Goal: Contribute content: Add original content to the website for others to see

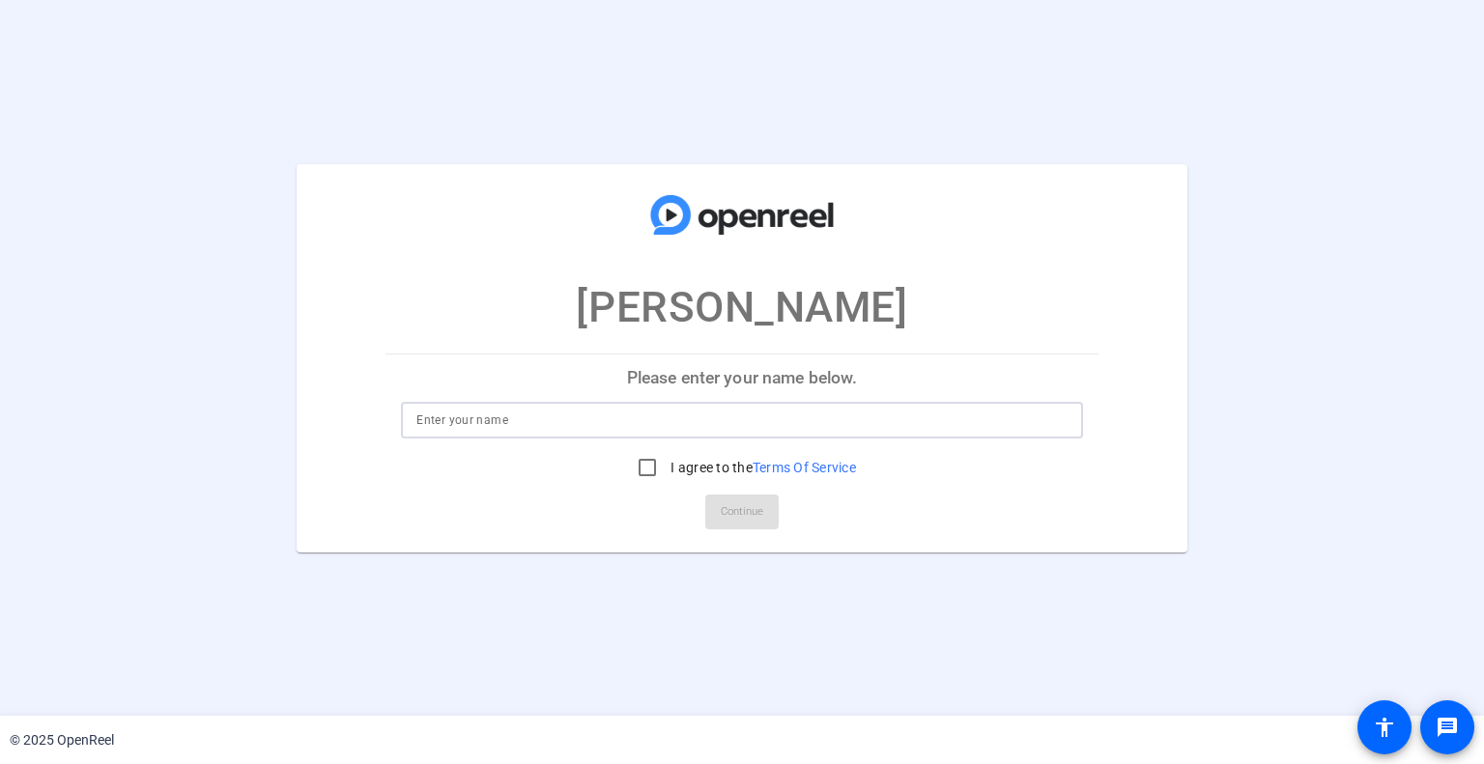
click at [635, 424] on input at bounding box center [741, 420] width 650 height 23
type input "[PERSON_NAME]"
click at [648, 466] on input "I agree to the Terms Of Service" at bounding box center [647, 467] width 39 height 39
checkbox input "true"
click at [738, 511] on span "Continue" at bounding box center [742, 512] width 43 height 29
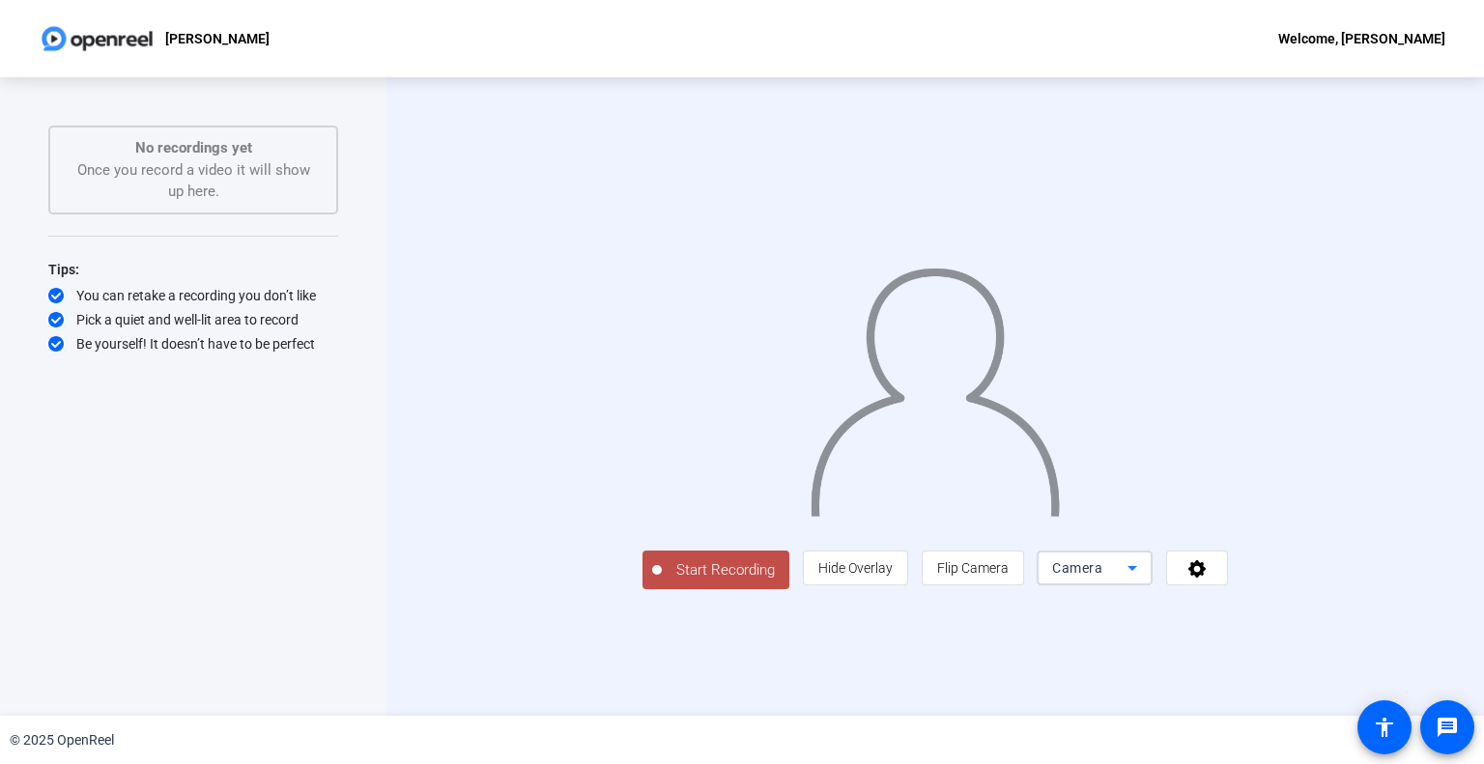
click at [1128, 580] on div "Camera" at bounding box center [1089, 568] width 75 height 23
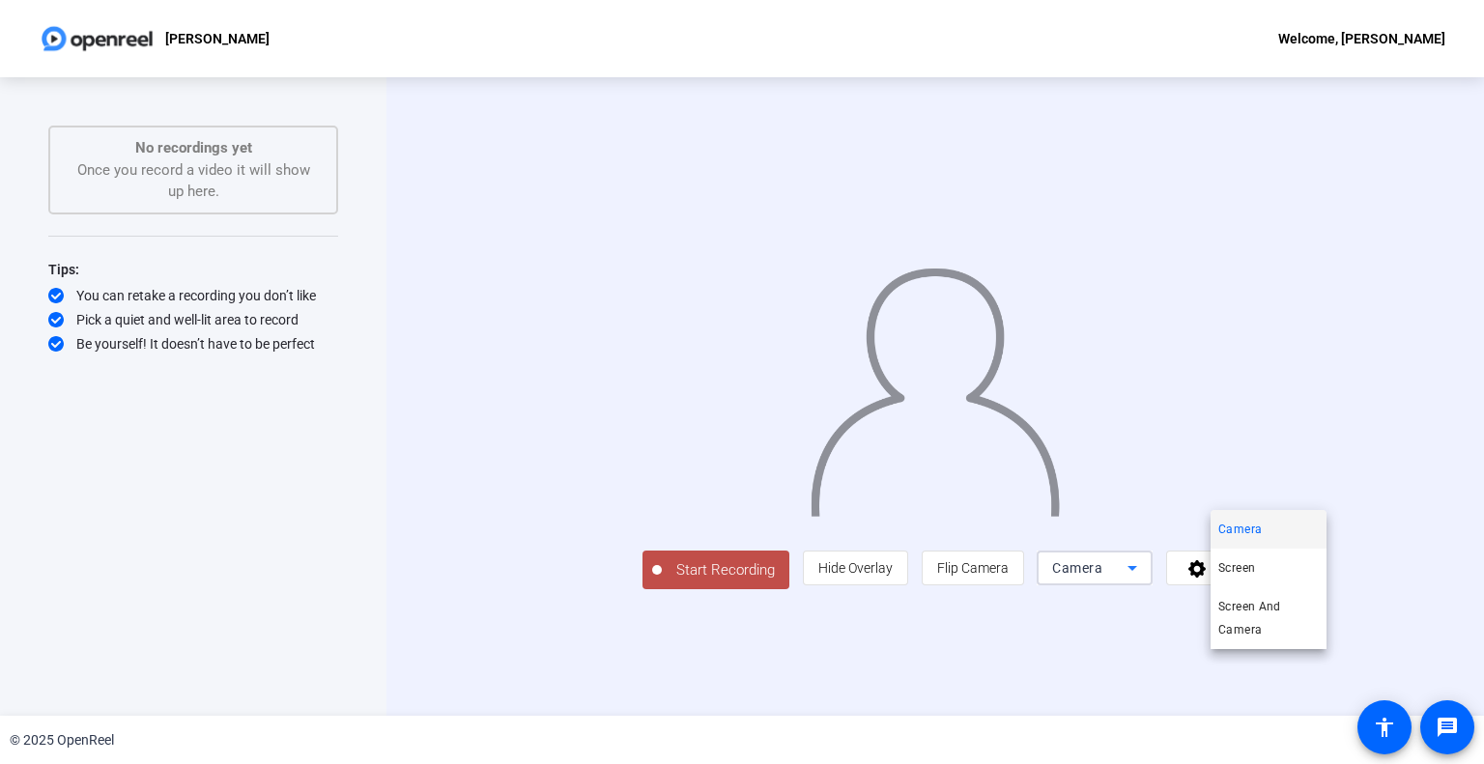
click at [1056, 670] on div at bounding box center [742, 382] width 1484 height 764
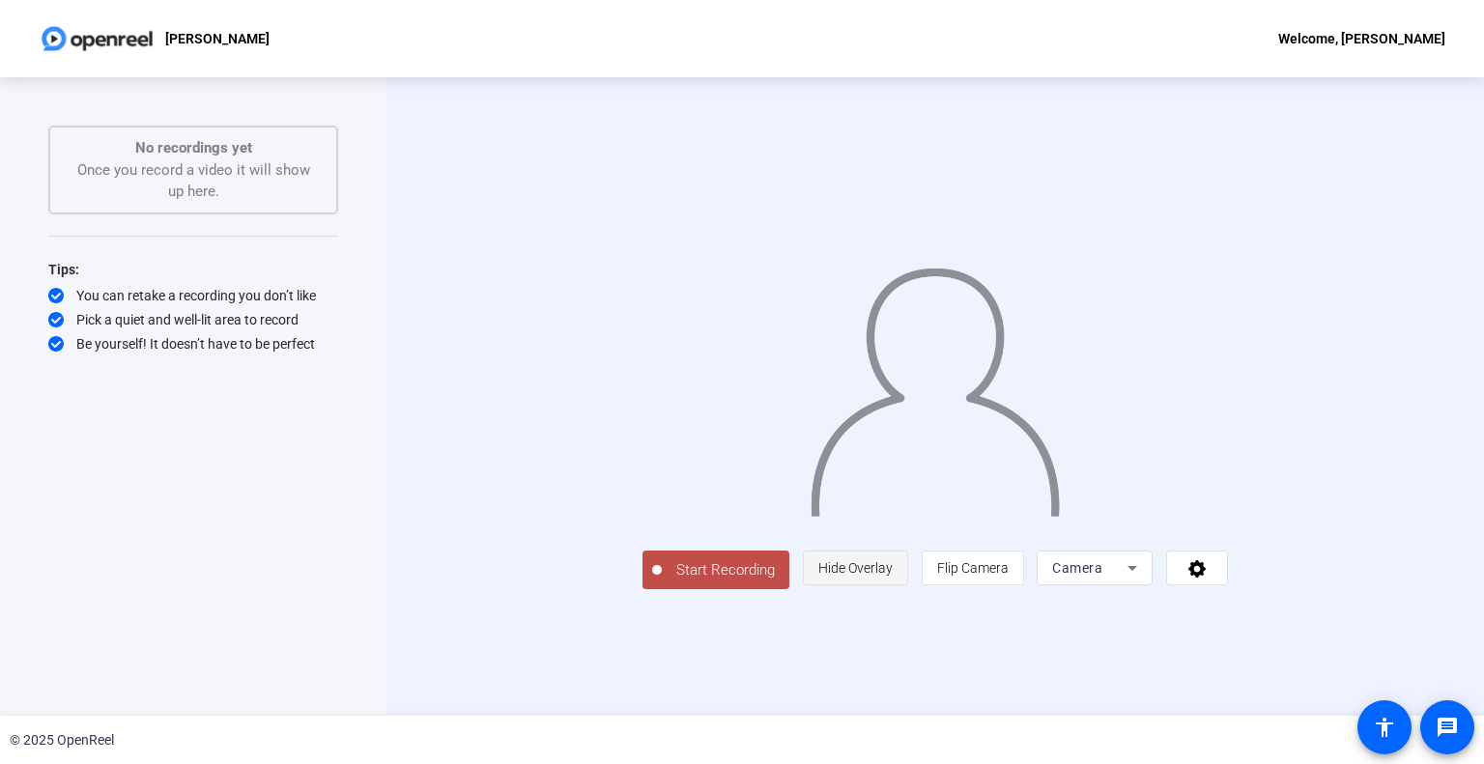
click at [893, 576] on span "Hide Overlay" at bounding box center [855, 567] width 74 height 15
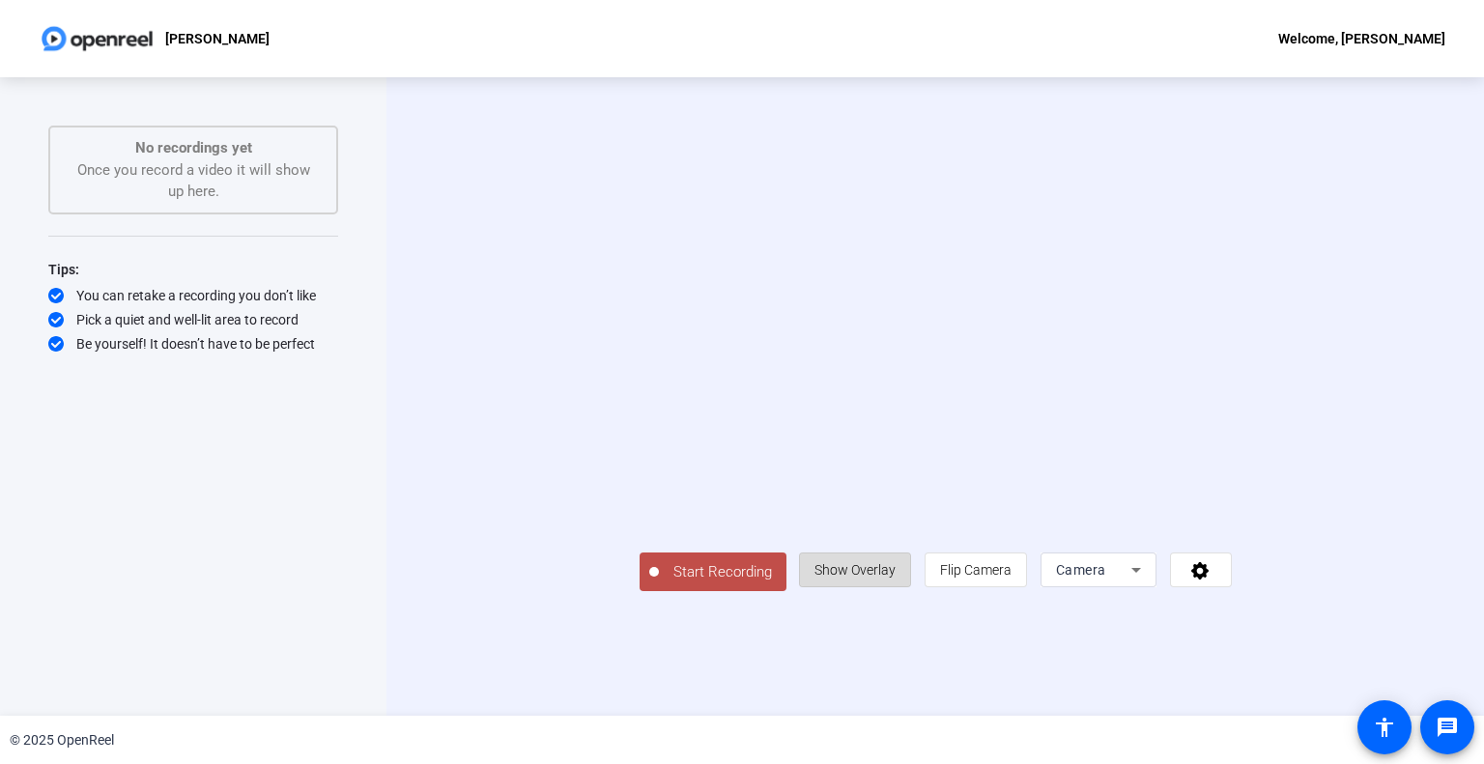
click at [896, 578] on span "Show Overlay" at bounding box center [855, 569] width 81 height 15
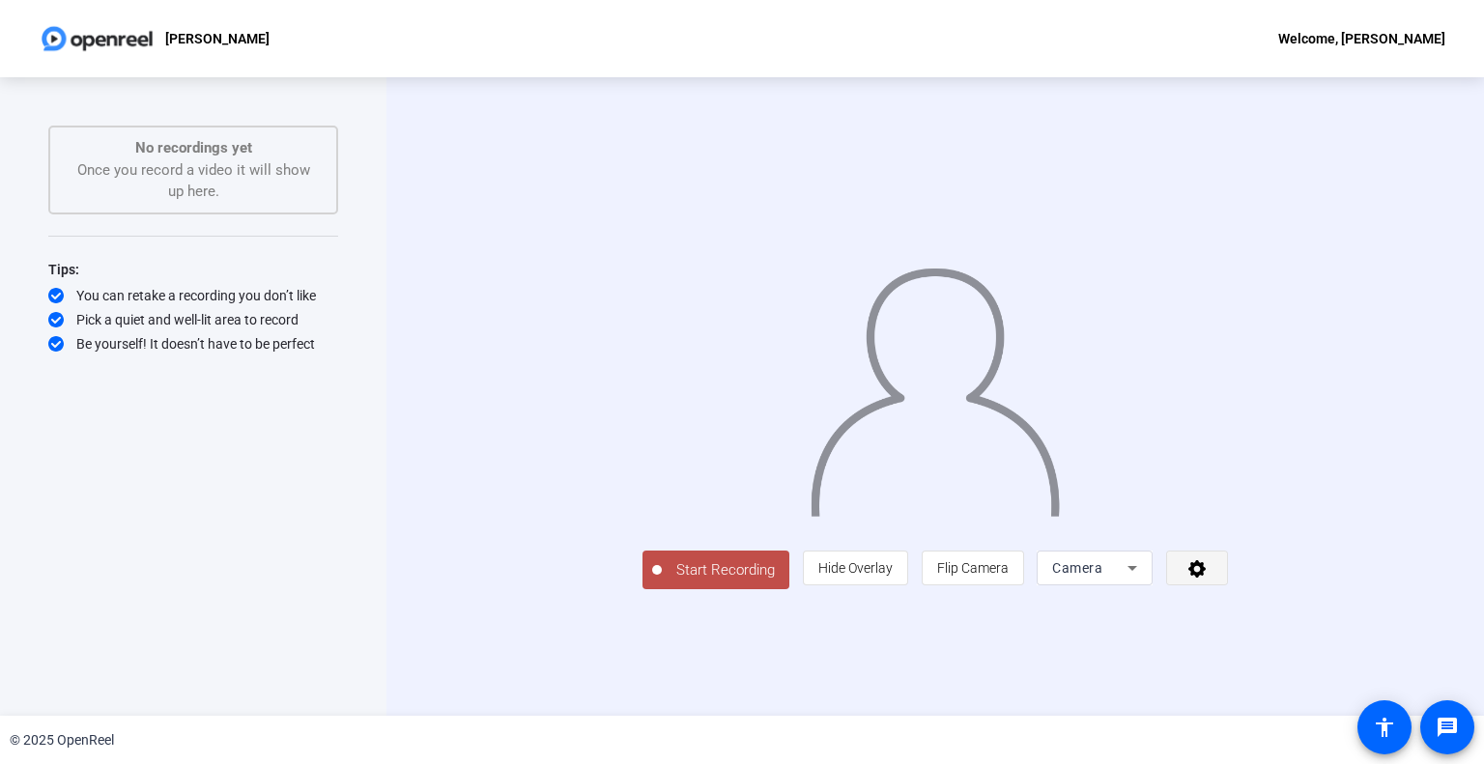
click at [1206, 578] on icon at bounding box center [1196, 568] width 17 height 17
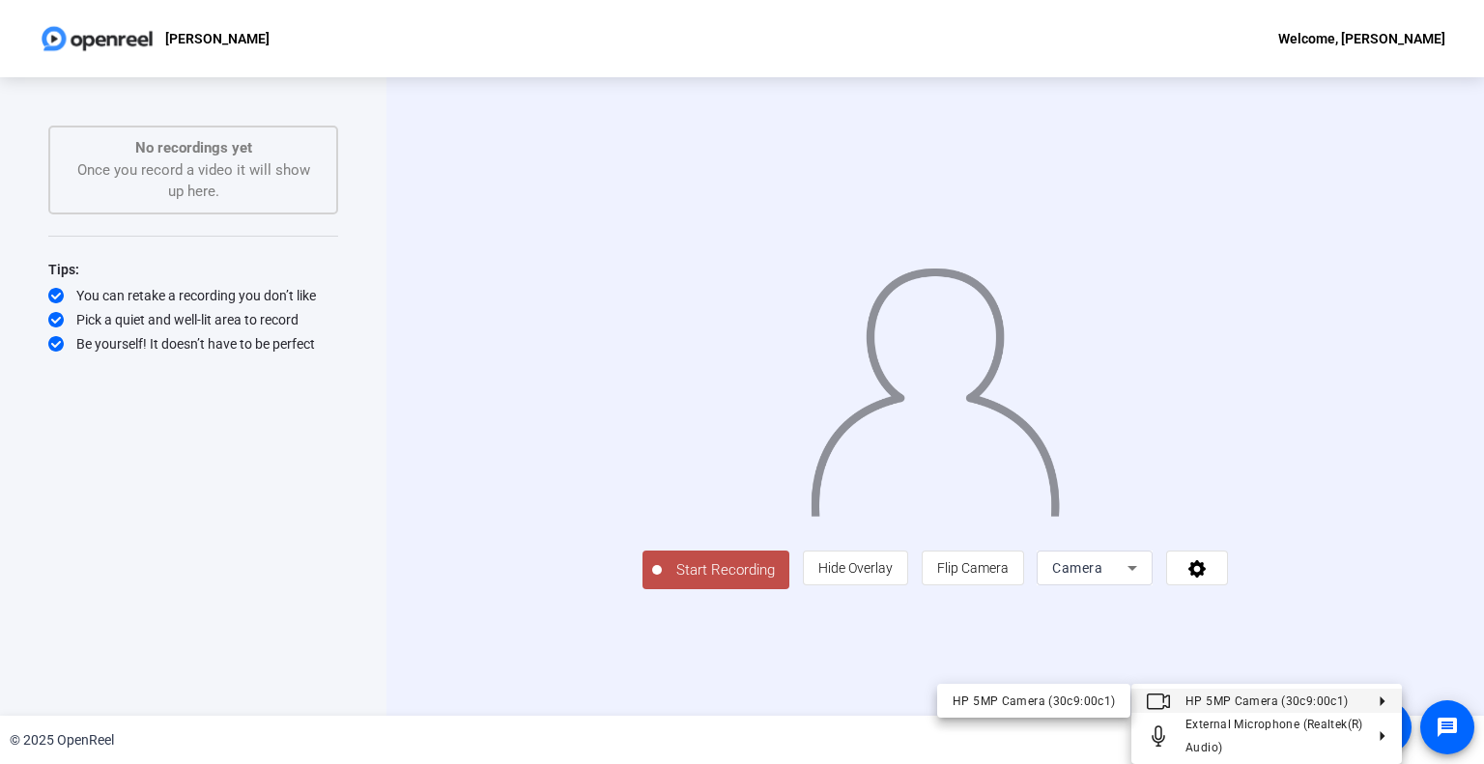
click at [1419, 532] on div at bounding box center [742, 382] width 1484 height 764
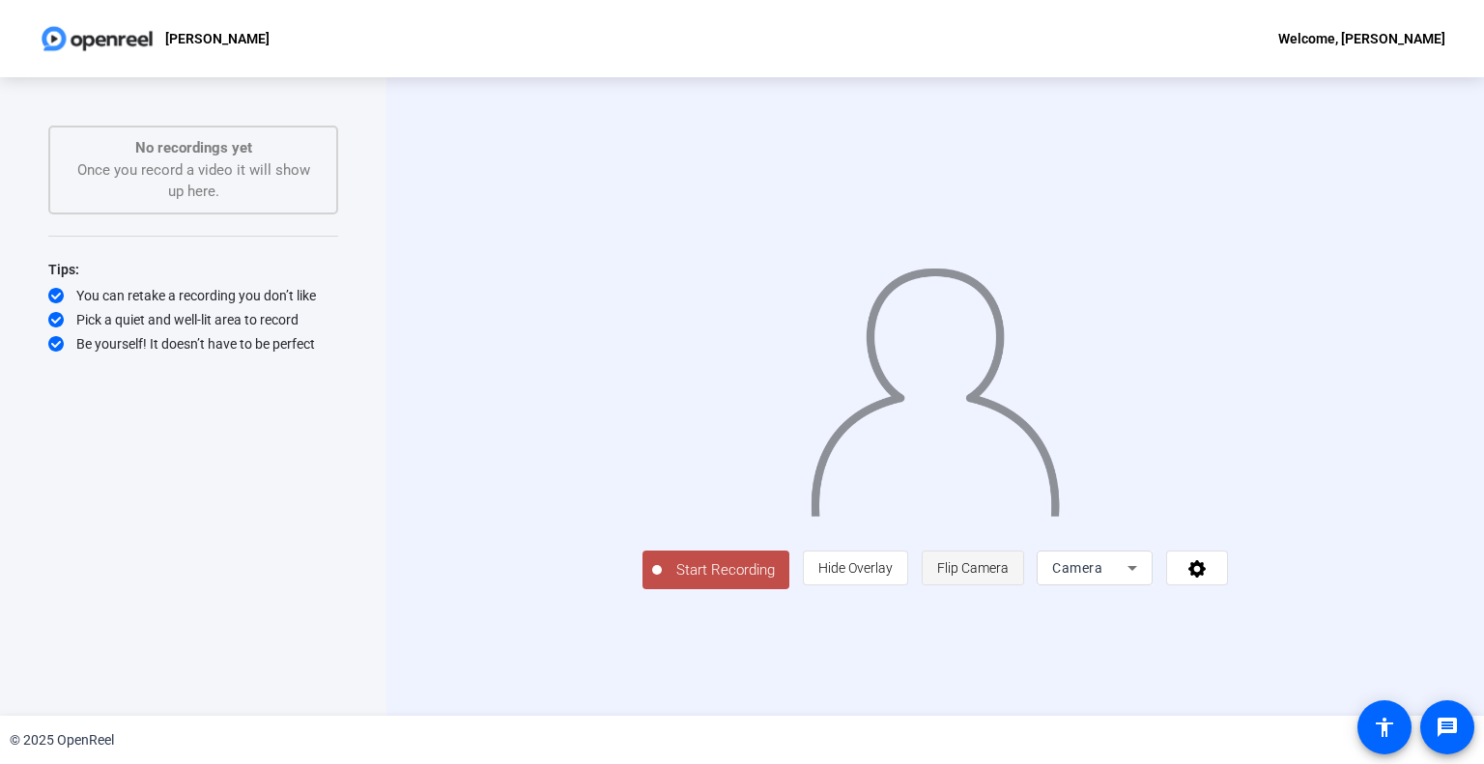
click at [1009, 576] on span "Flip Camera" at bounding box center [973, 567] width 72 height 15
click at [1102, 576] on span "Camera" at bounding box center [1077, 567] width 50 height 15
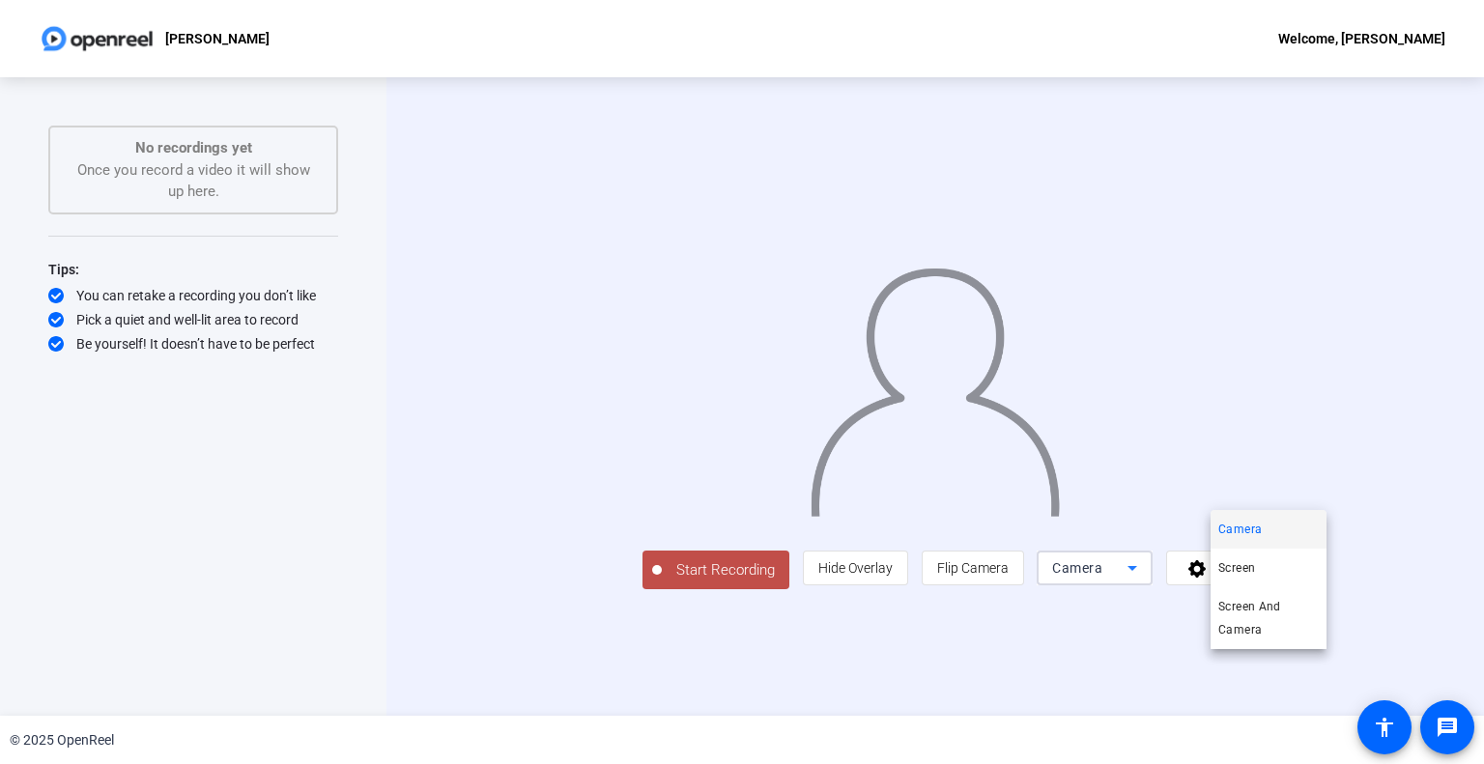
click at [1374, 664] on div at bounding box center [742, 382] width 1484 height 764
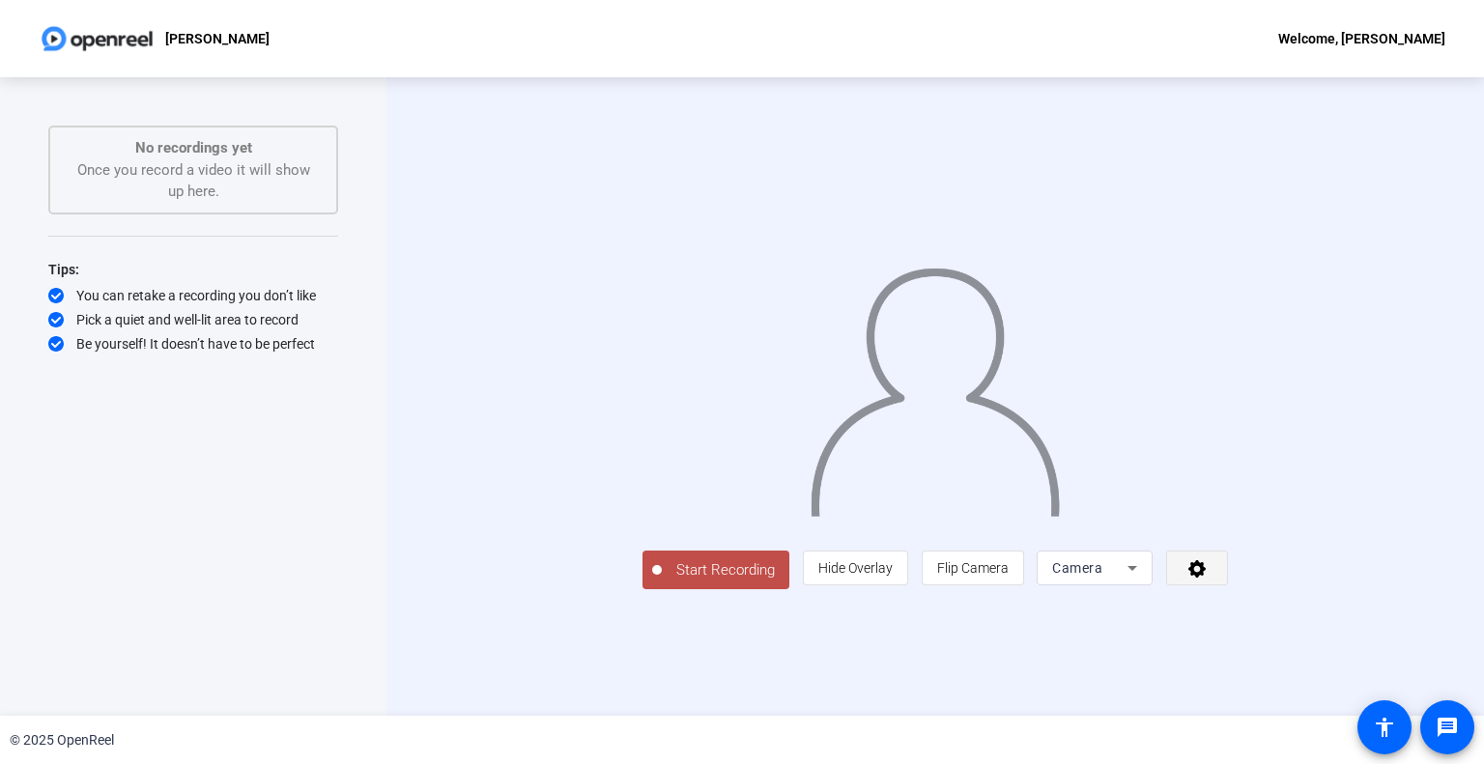
click at [1209, 578] on icon at bounding box center [1198, 567] width 22 height 19
click at [1260, 661] on div at bounding box center [742, 382] width 1484 height 764
click at [1102, 576] on span "Camera" at bounding box center [1077, 567] width 50 height 15
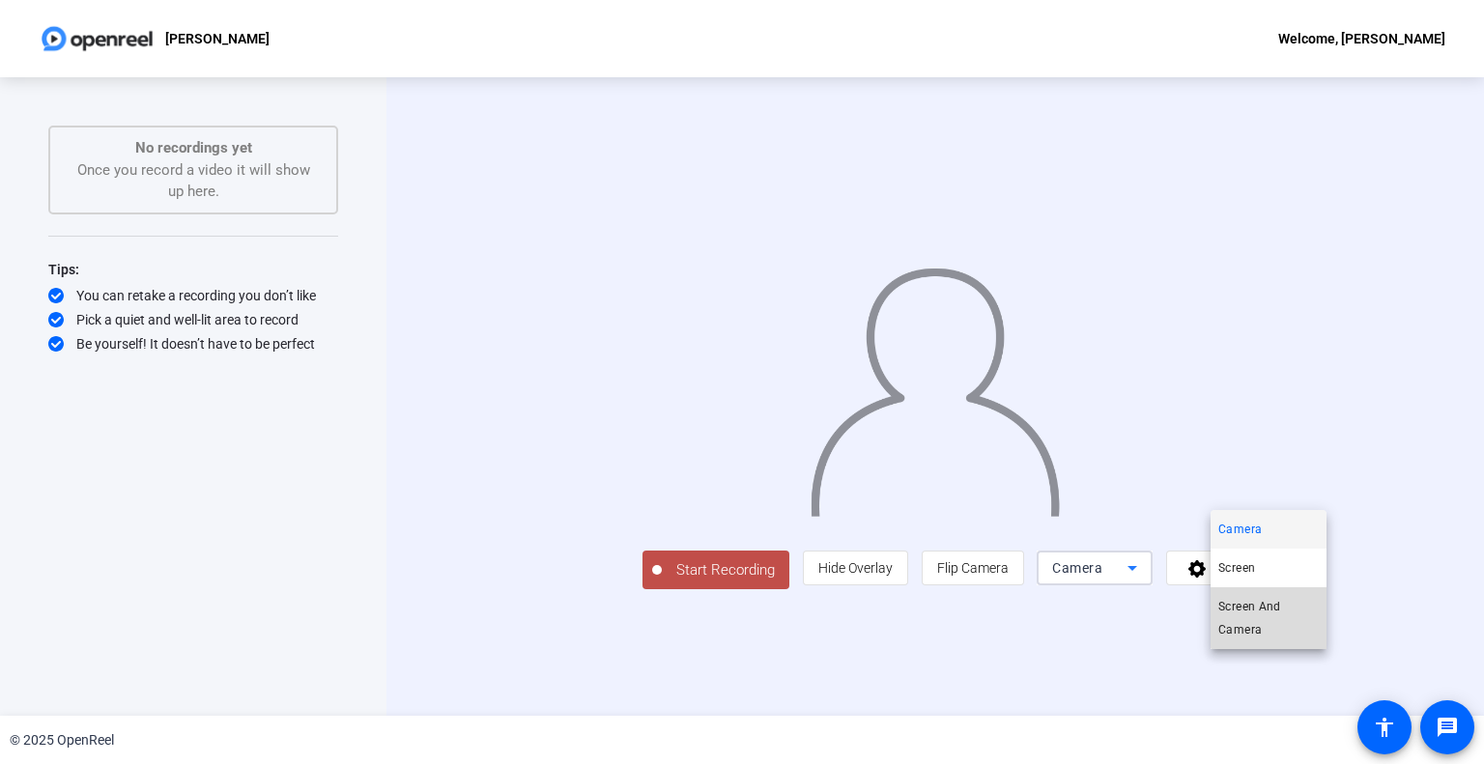
click at [1272, 613] on span "Screen And Camera" at bounding box center [1268, 618] width 100 height 46
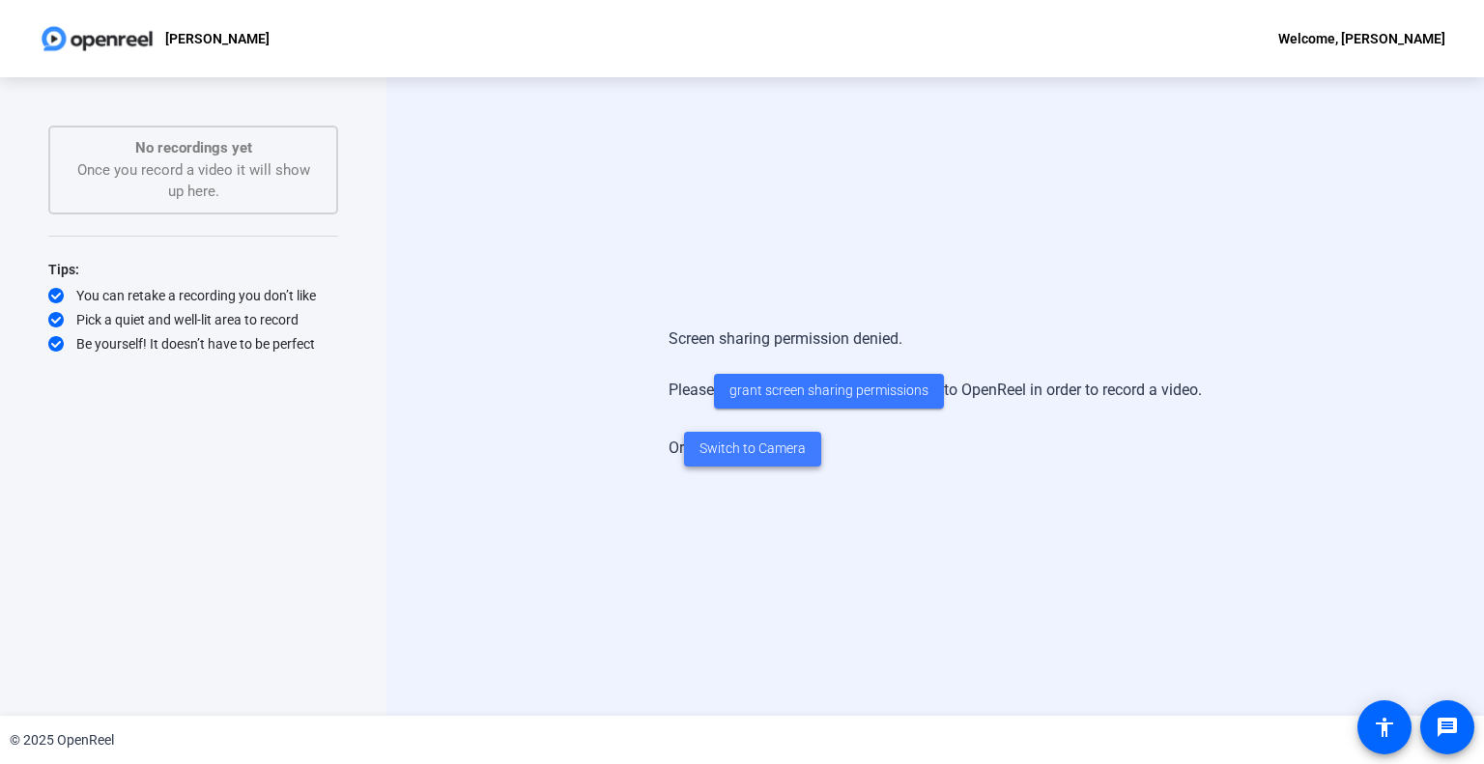
click at [783, 450] on span "Switch to Camera" at bounding box center [753, 449] width 106 height 20
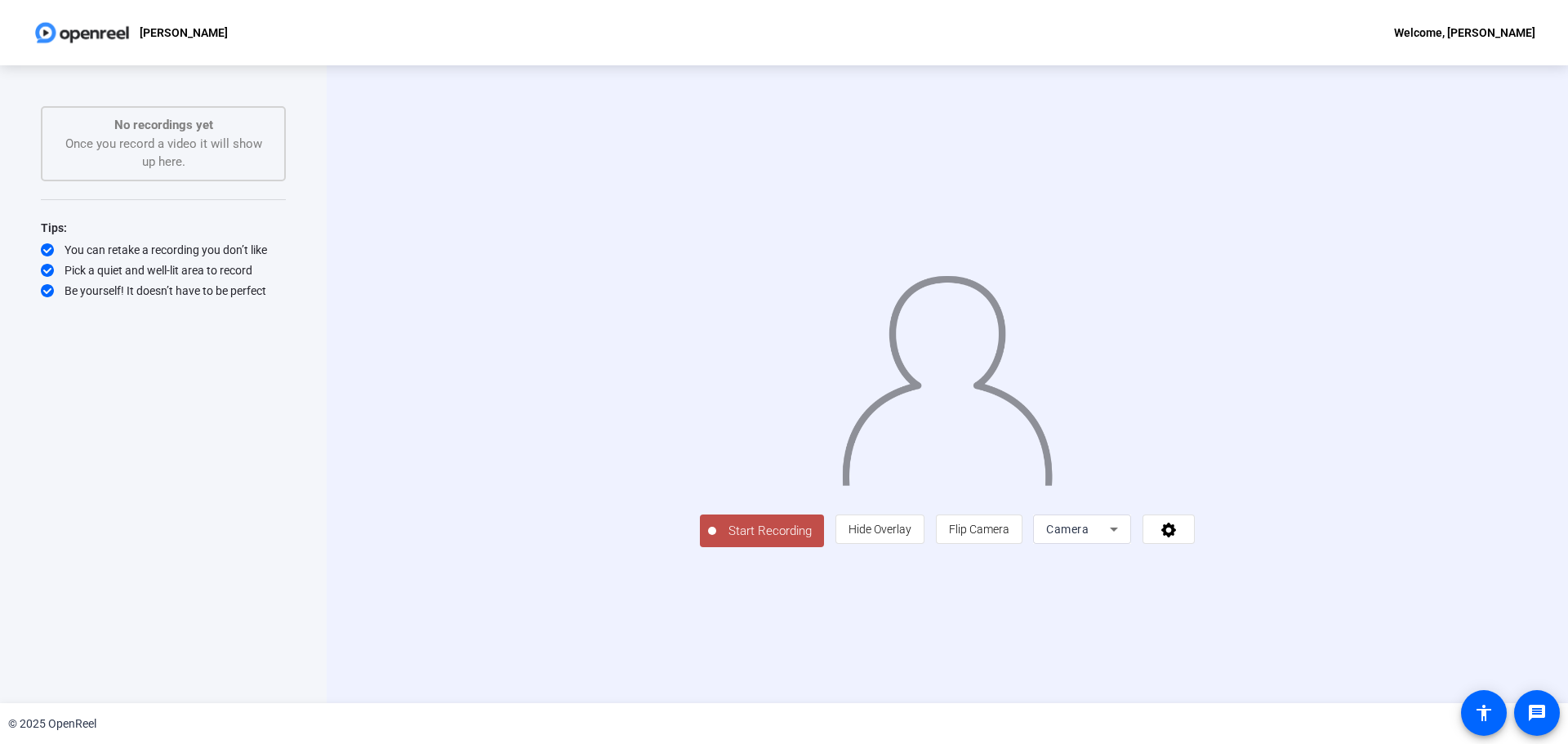
click at [716, 541] on span "Start Recording" at bounding box center [770, 531] width 108 height 19
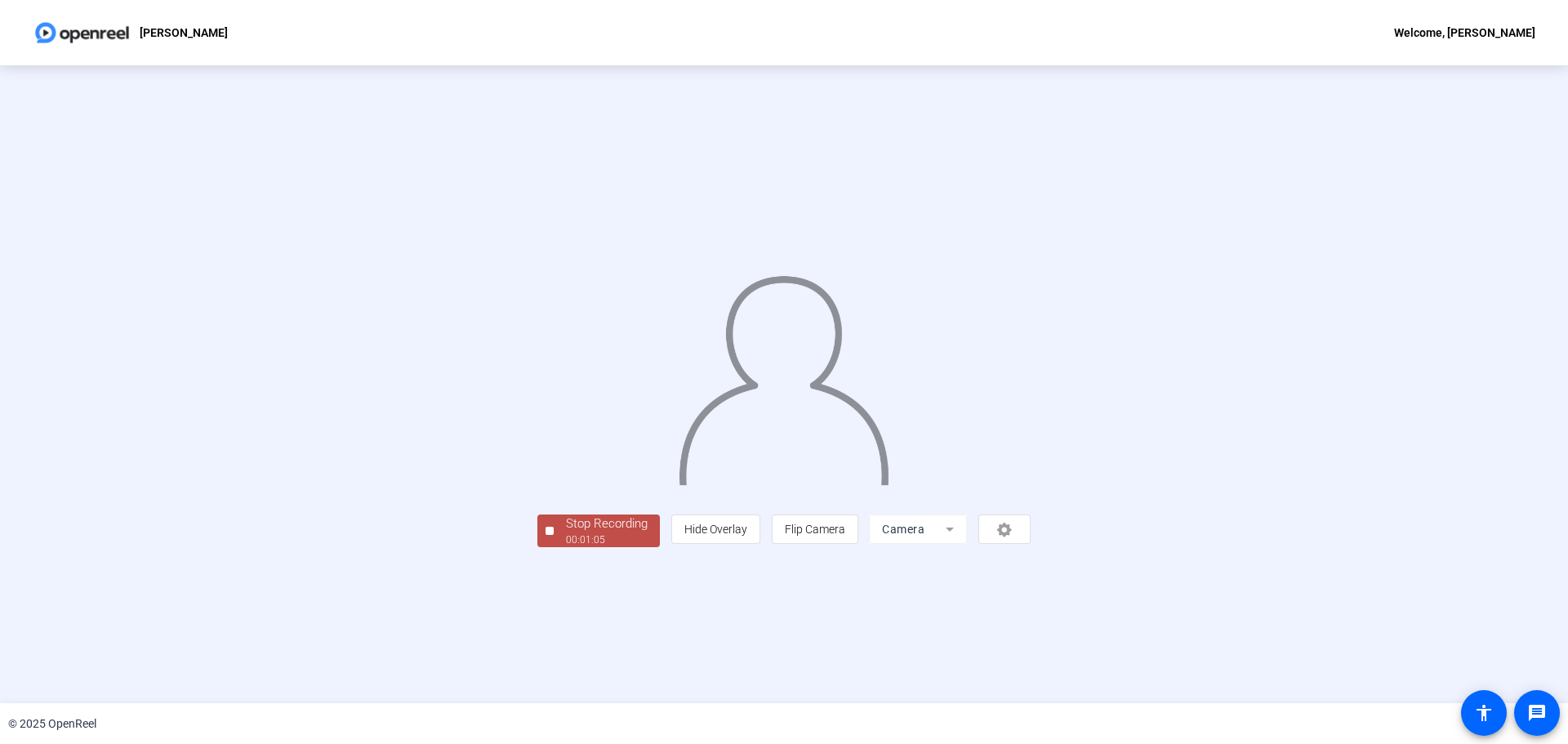
click at [566, 533] on div "Stop Recording" at bounding box center [607, 524] width 82 height 19
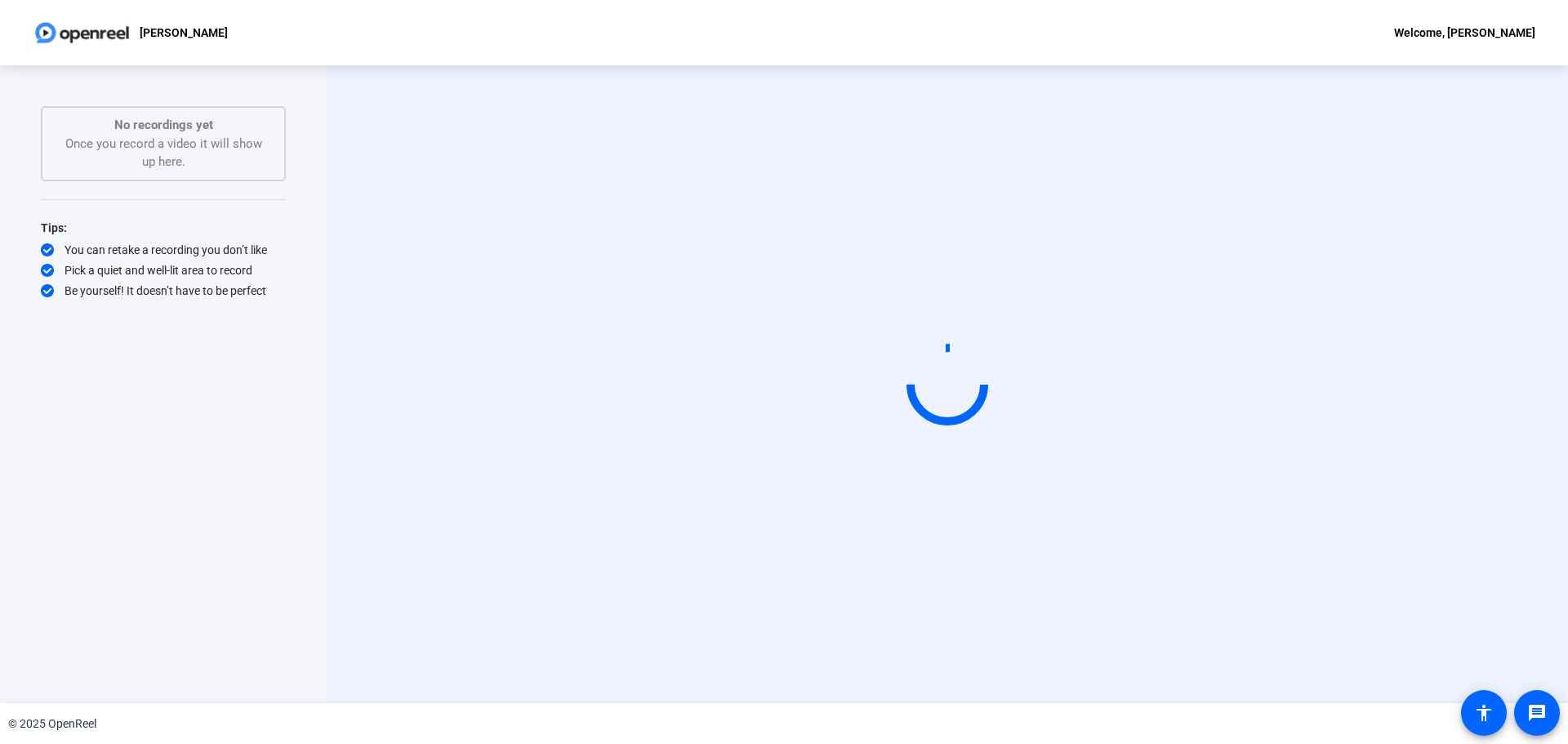
click at [394, 265] on div "Start Recording" at bounding box center [947, 384] width 1242 height 638
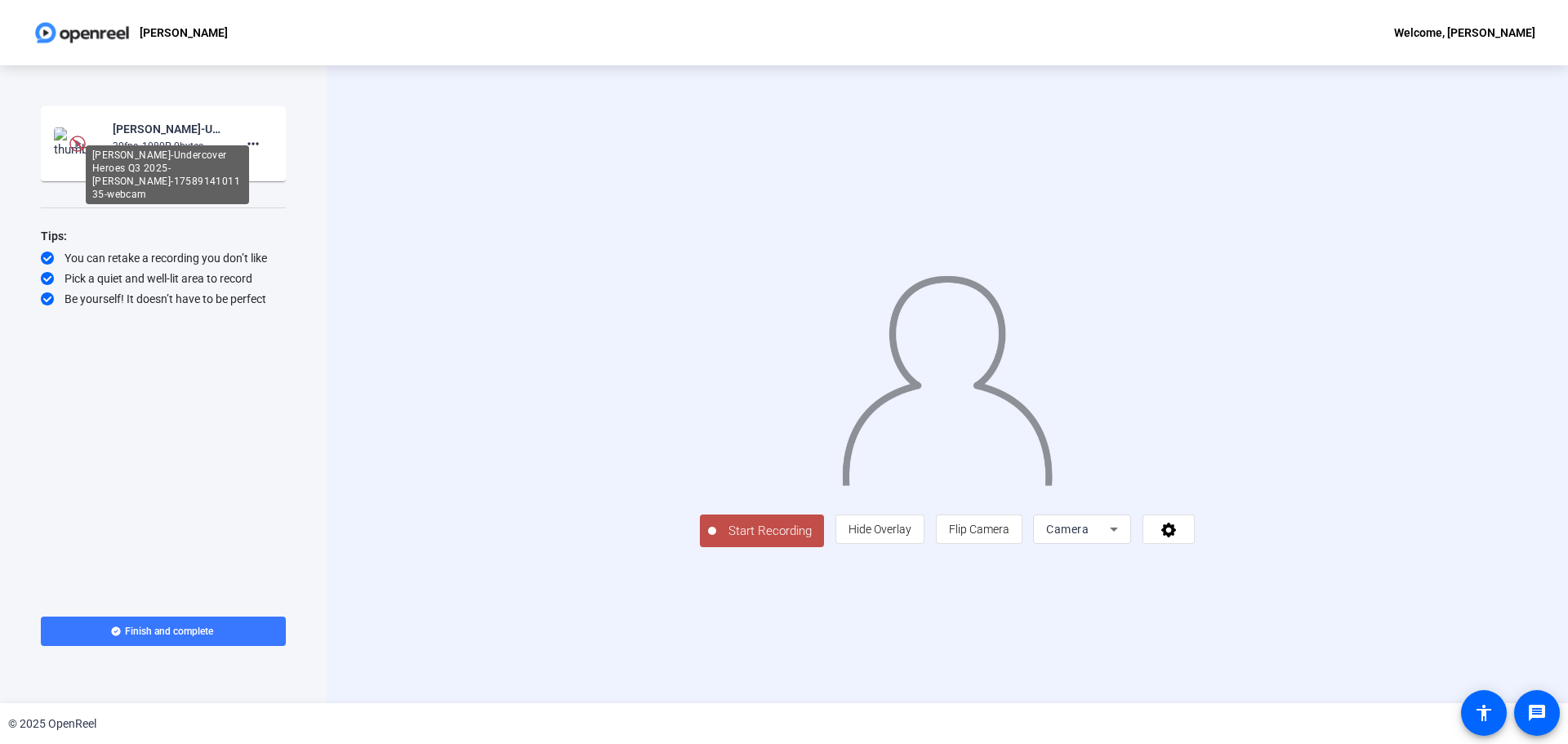
drag, startPoint x: 190, startPoint y: 123, endPoint x: 178, endPoint y: 129, distance: 13.4
click at [190, 123] on div "Julian Enriquez Ramirez-Undercover Heroes Q3 2025-Julian Enriquez Ramirez-17589…" at bounding box center [167, 129] width 109 height 19
click at [251, 140] on mat-icon "more_horiz" at bounding box center [253, 143] width 19 height 19
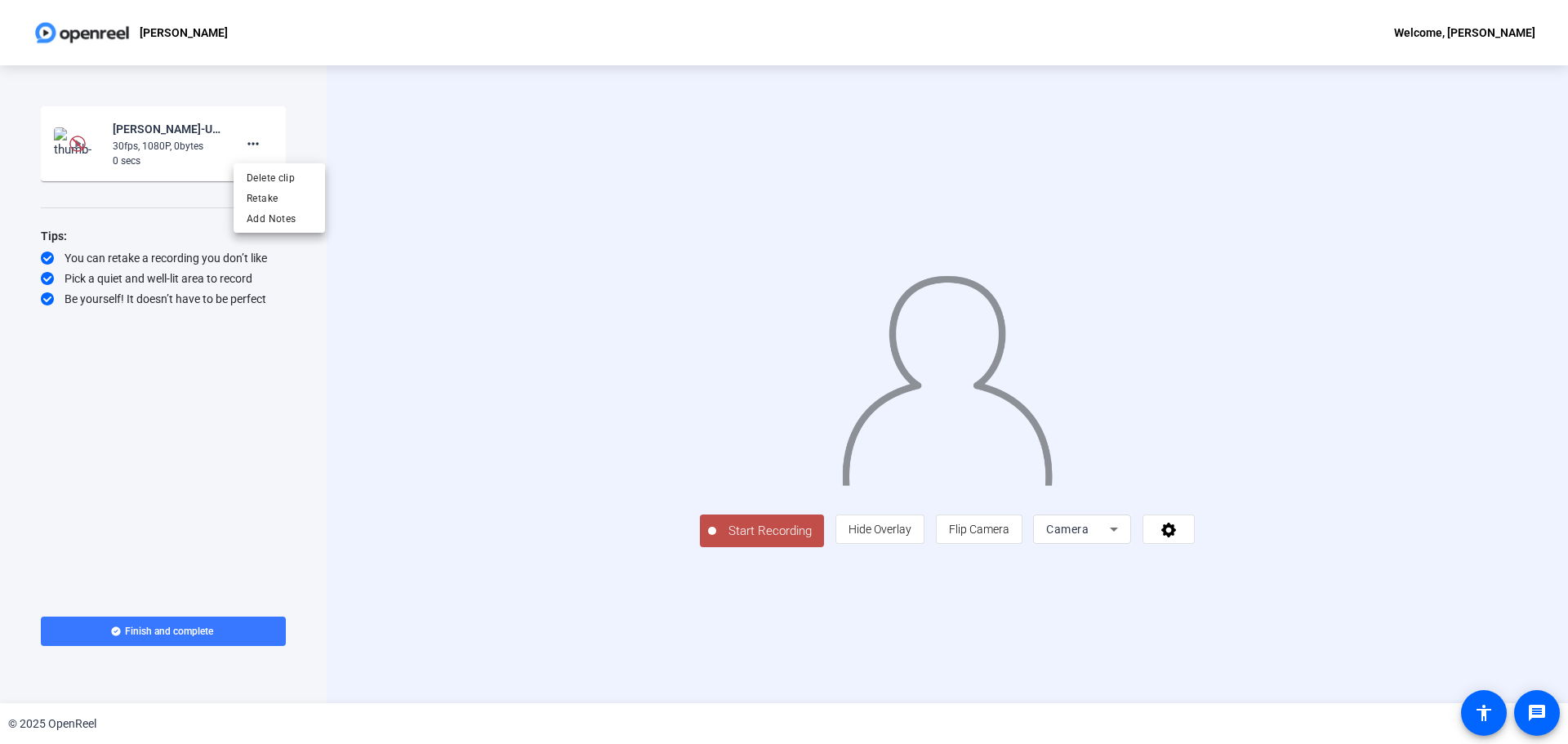
click at [78, 145] on div at bounding box center [784, 372] width 1568 height 744
click at [156, 153] on div "30fps, 1080P, 0bytes" at bounding box center [167, 145] width 109 height 14
click at [257, 150] on mat-icon "more_horiz" at bounding box center [253, 143] width 19 height 19
click at [260, 176] on span "Delete clip" at bounding box center [279, 178] width 65 height 19
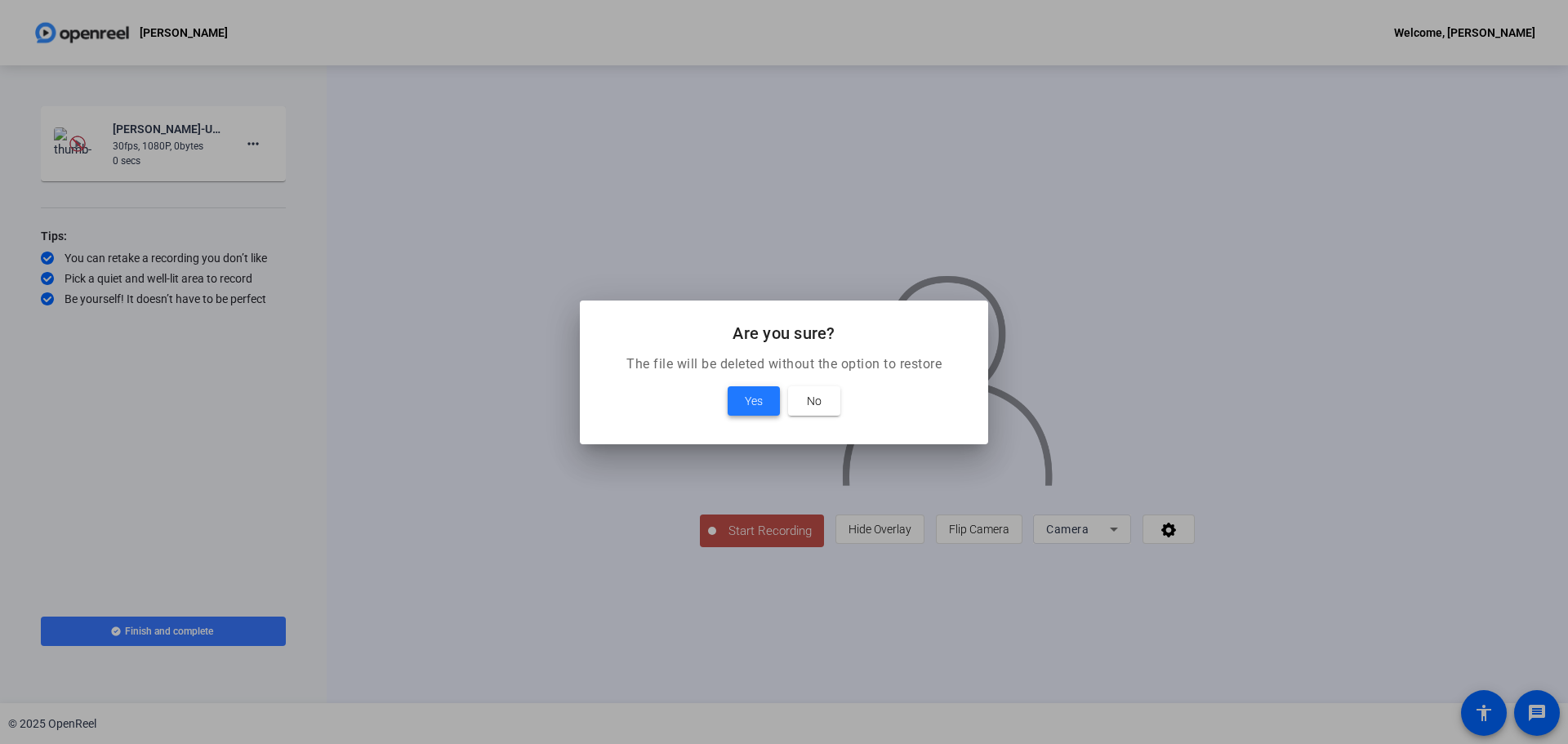
click at [740, 399] on span at bounding box center [754, 401] width 52 height 39
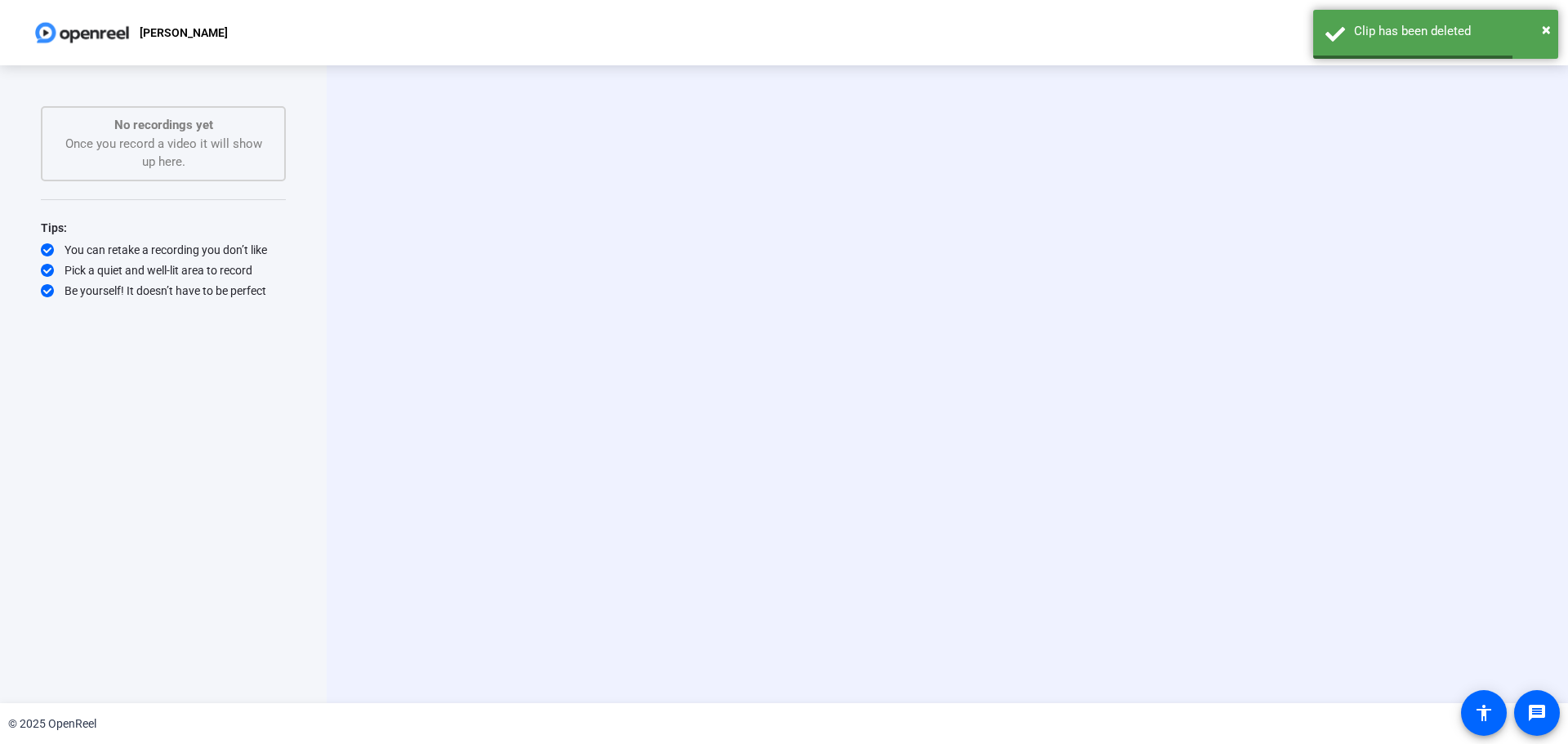
click at [189, 150] on div "No recordings yet Once you record a video it will show up here." at bounding box center [163, 144] width 209 height 56
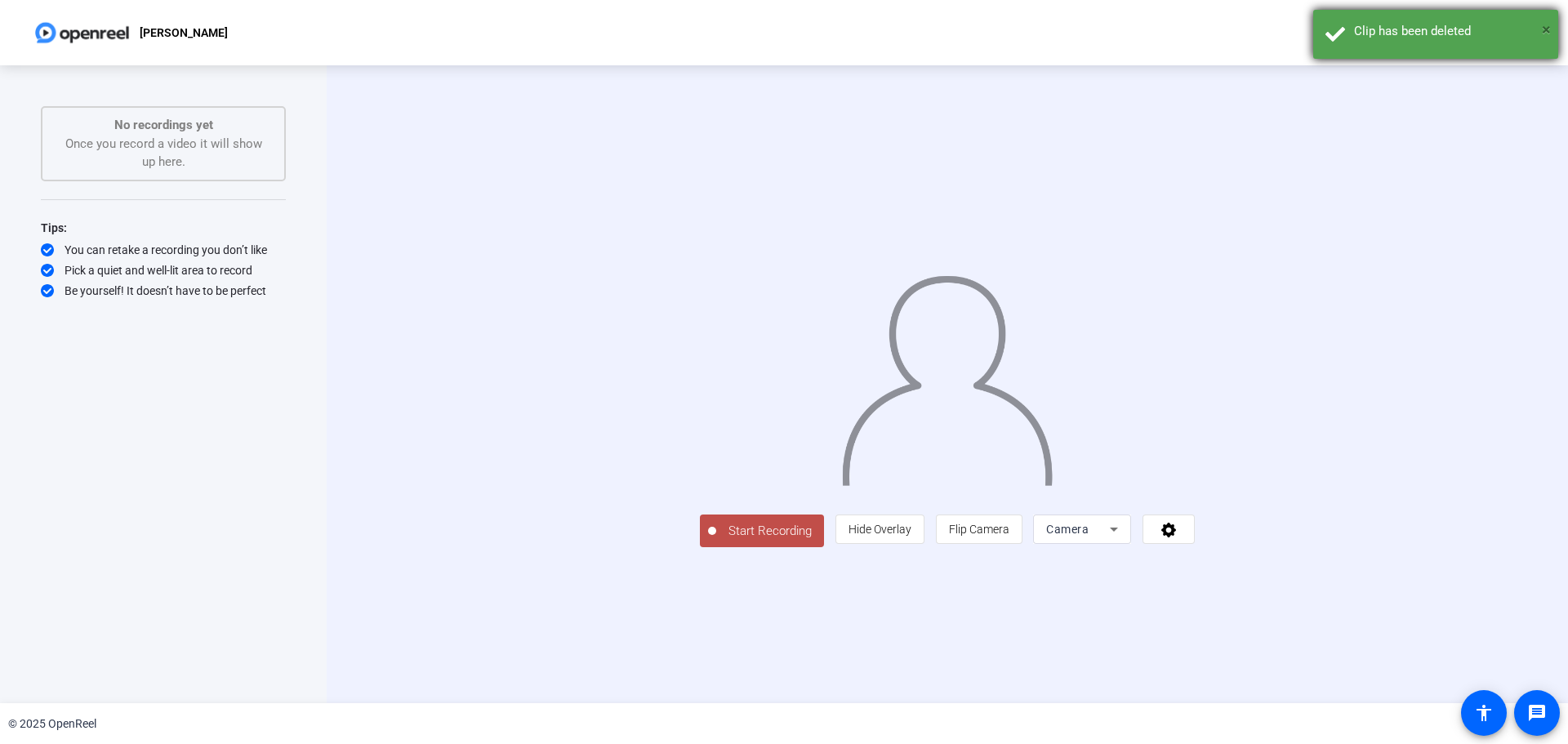
click at [1547, 25] on span "×" at bounding box center [1546, 29] width 9 height 19
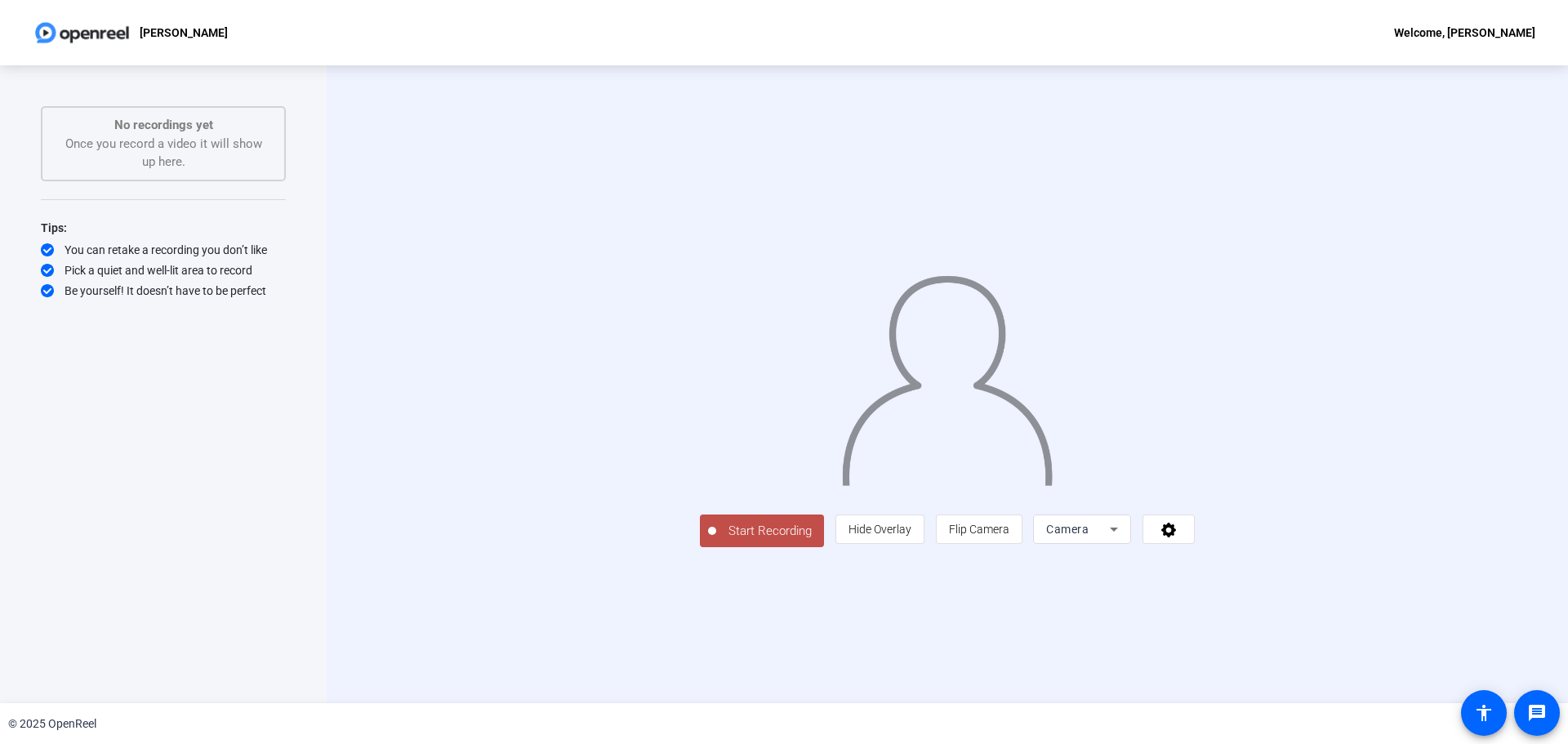
click at [716, 541] on span "Start Recording" at bounding box center [770, 531] width 108 height 19
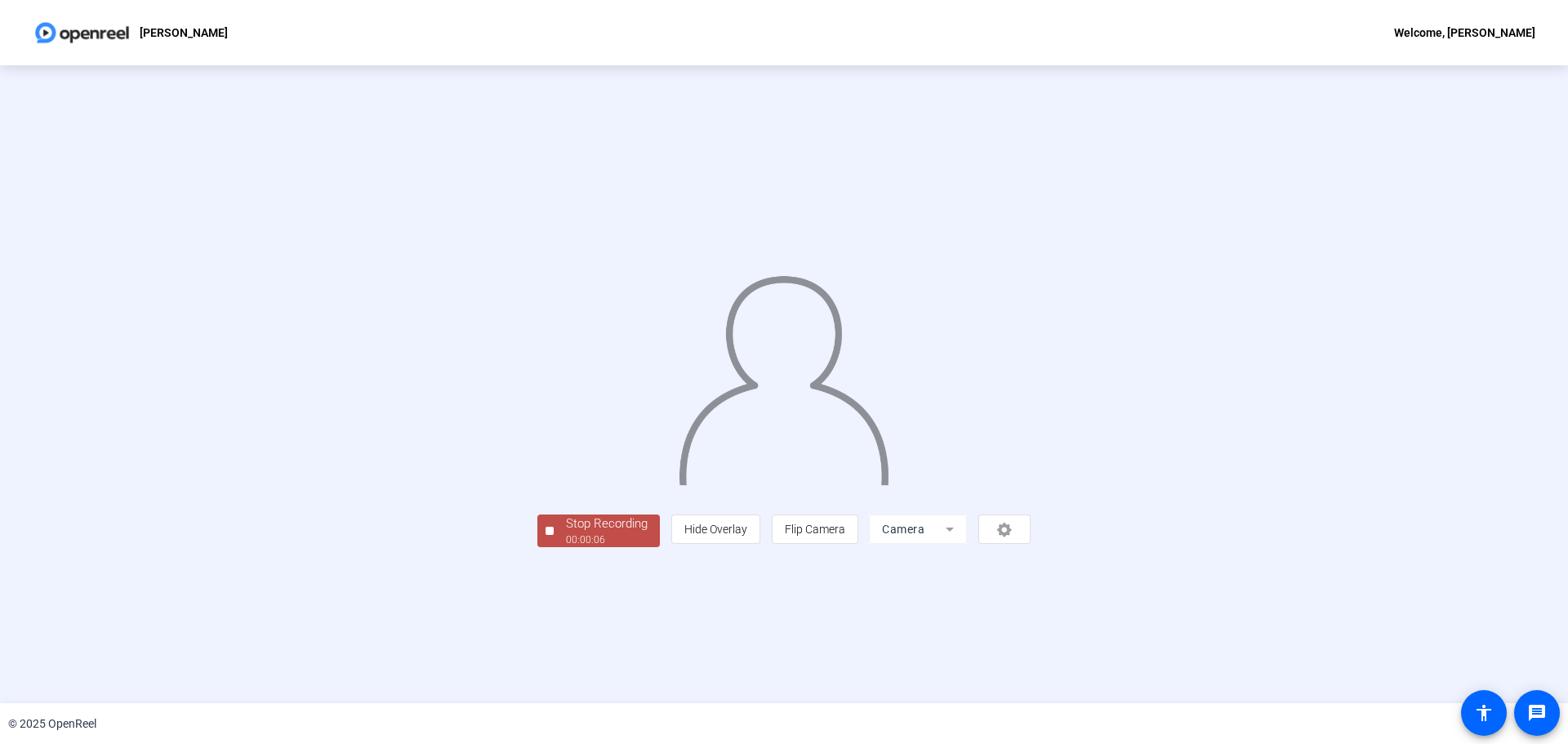
click at [566, 533] on div "Stop Recording" at bounding box center [607, 524] width 82 height 19
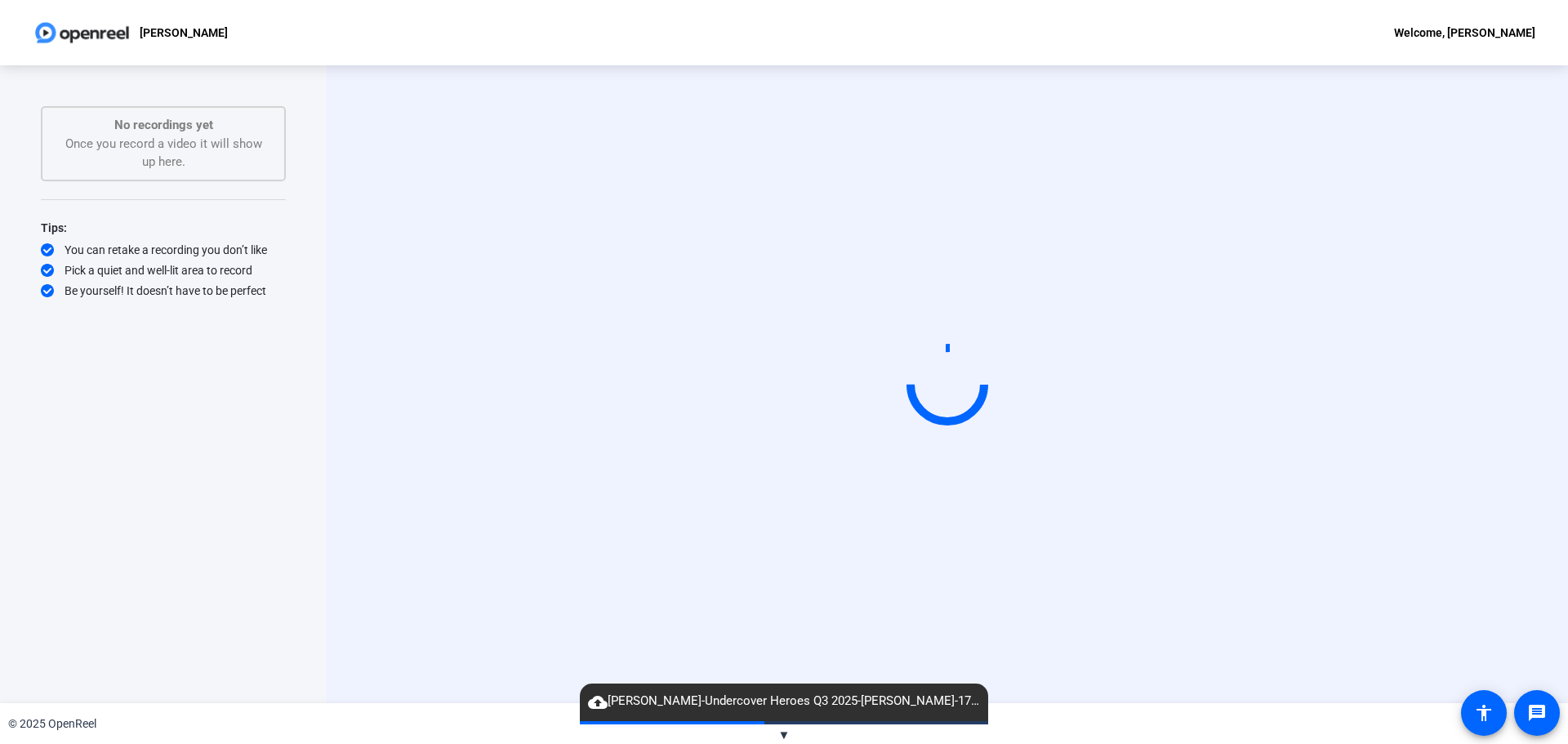
click at [598, 704] on mat-icon "cloud_upload" at bounding box center [598, 702] width 19 height 19
click at [822, 706] on span "cloud_upload Julian Enriquez Ramirez-Undercover Heroes Q3 2025-Julian Enriquez …" at bounding box center [784, 701] width 408 height 19
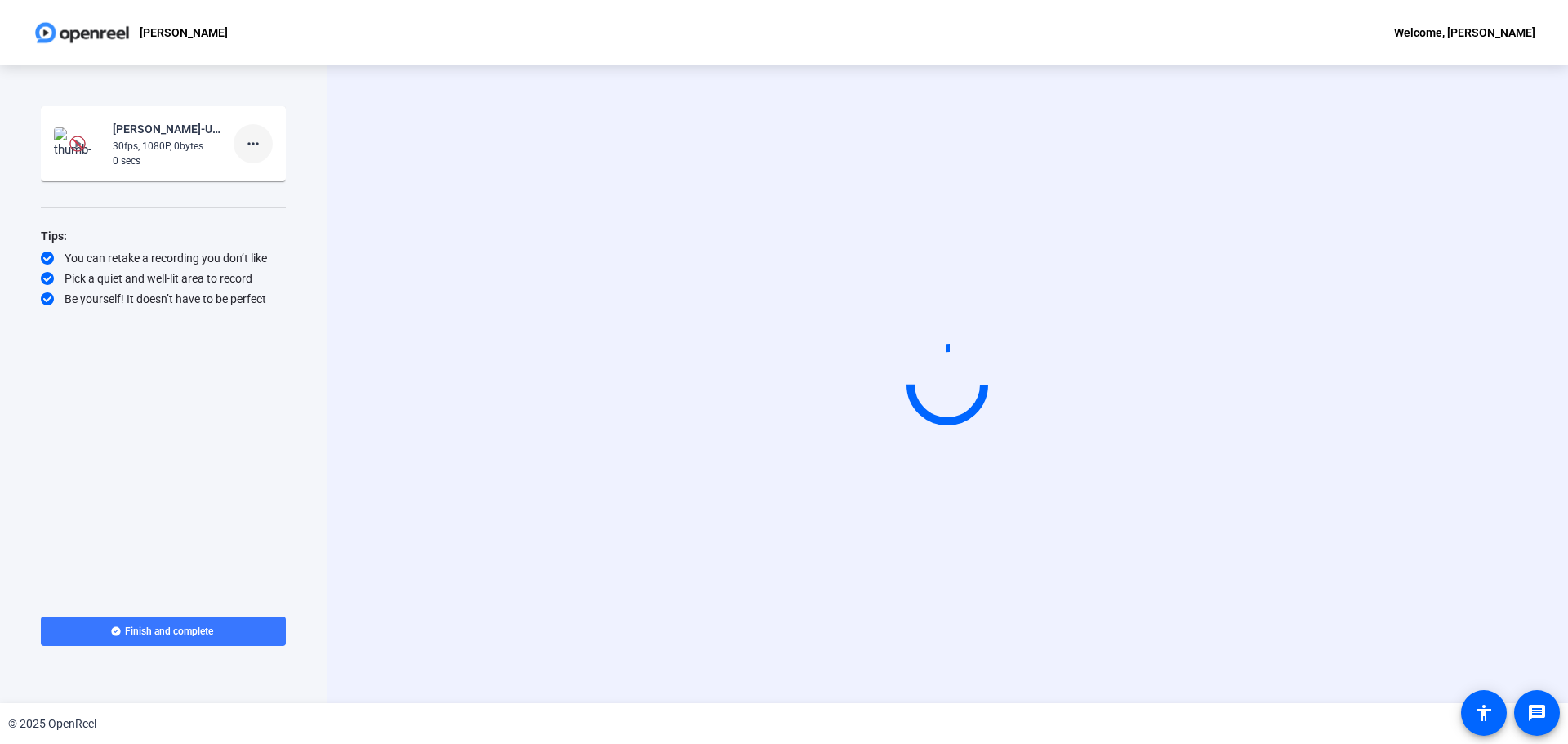
click at [254, 145] on mat-icon "more_horiz" at bounding box center [253, 143] width 19 height 19
click at [281, 181] on span "Delete clip" at bounding box center [279, 178] width 65 height 19
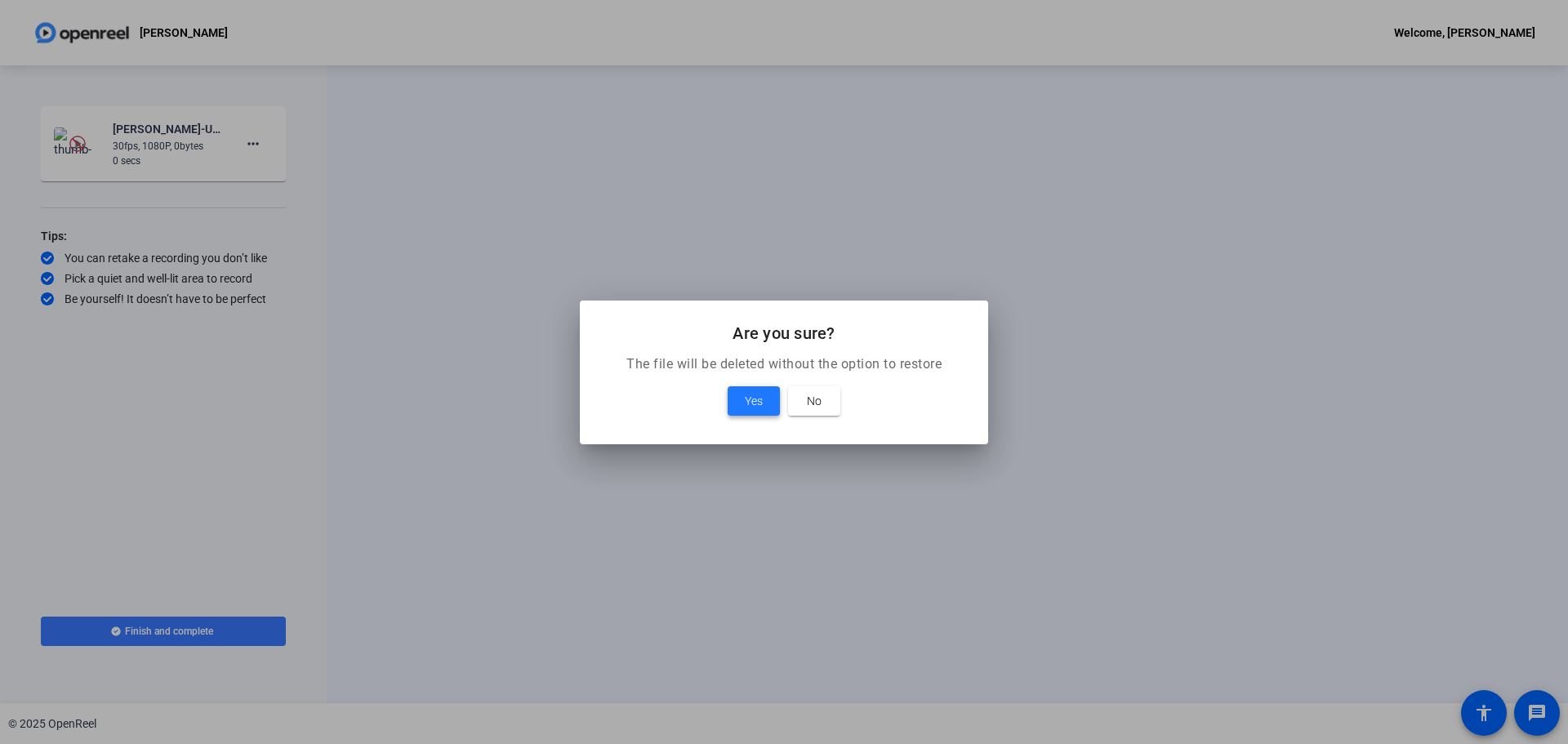
click at [761, 399] on span "Yes" at bounding box center [753, 401] width 18 height 19
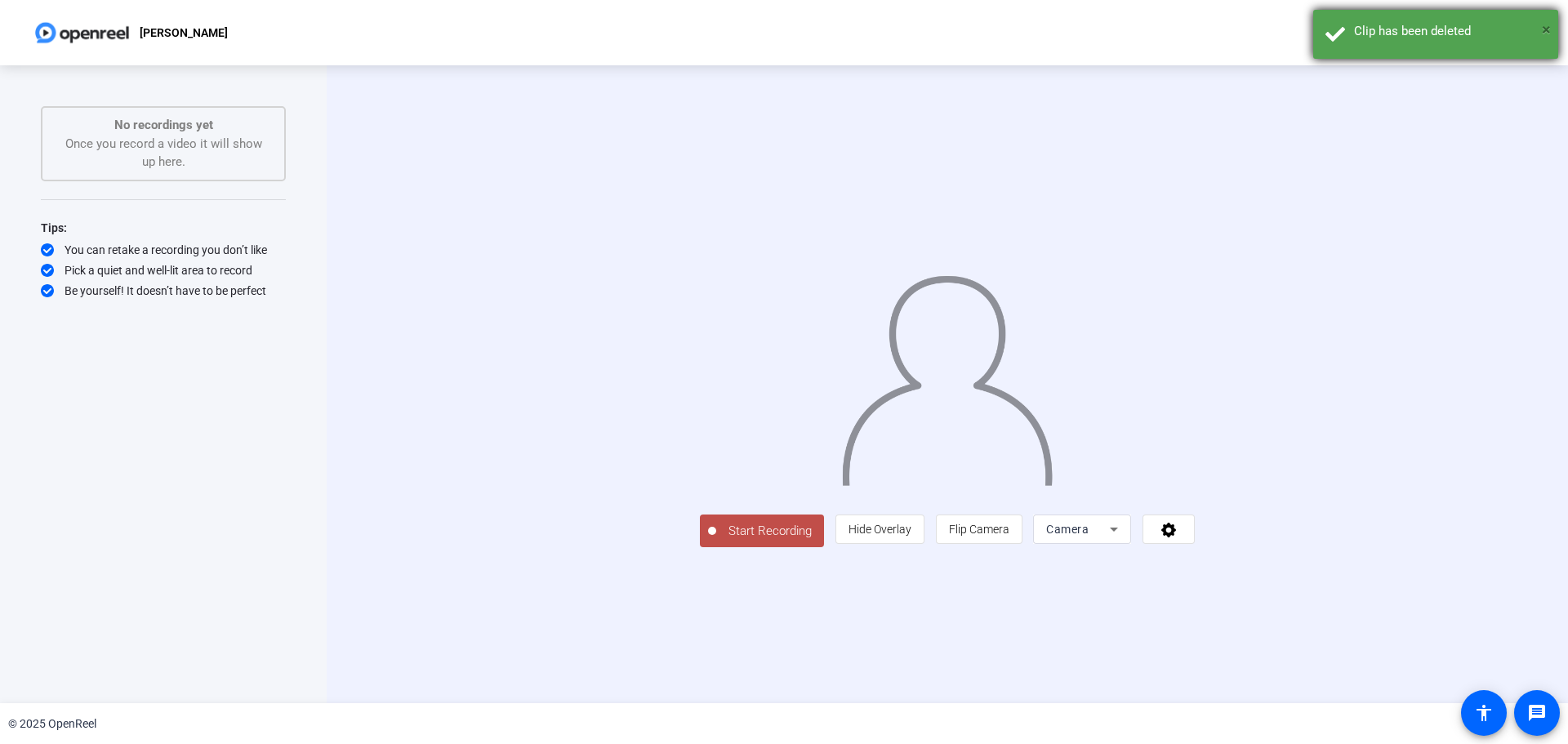
click at [1545, 27] on span "×" at bounding box center [1546, 29] width 9 height 19
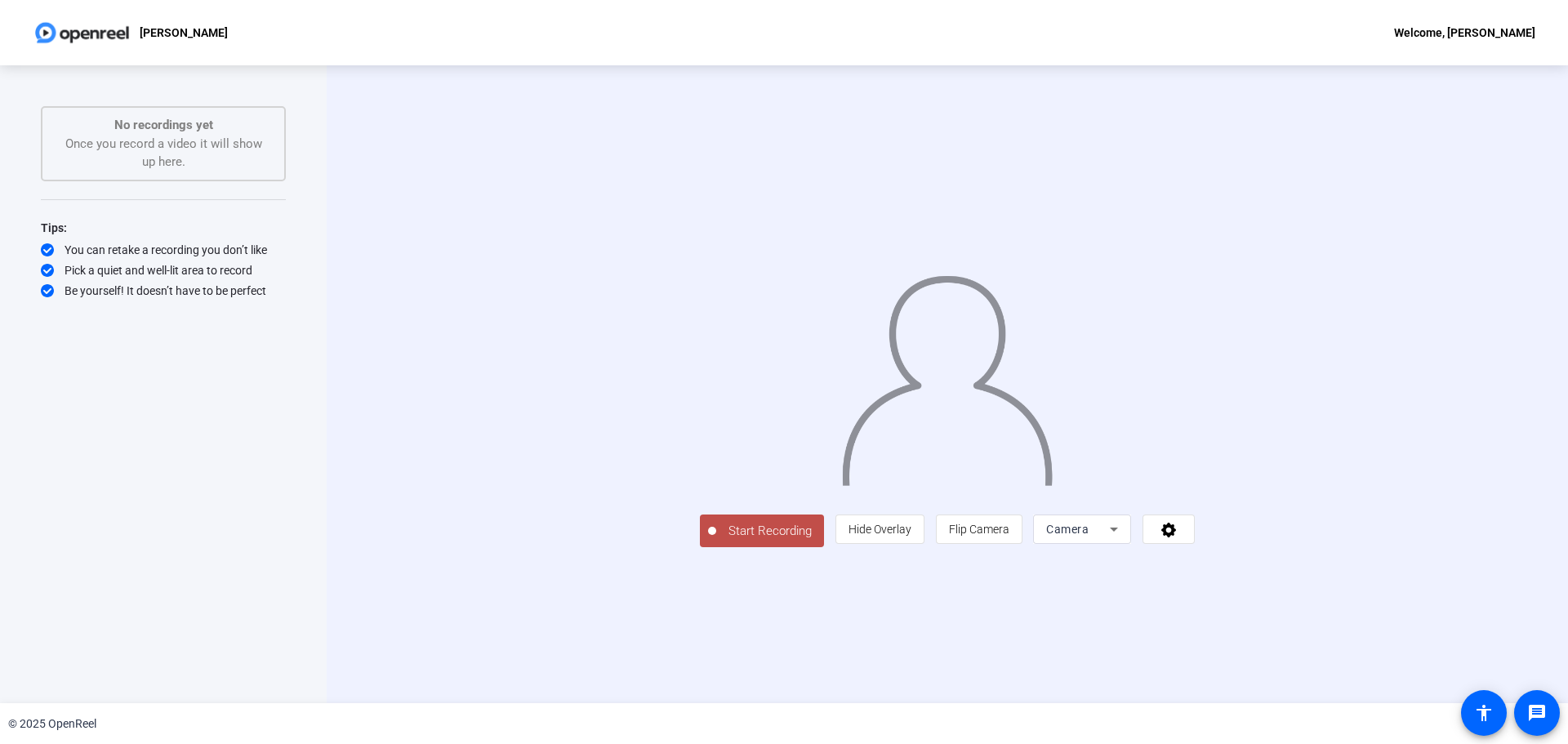
click at [716, 541] on span "Start Recording" at bounding box center [770, 531] width 108 height 19
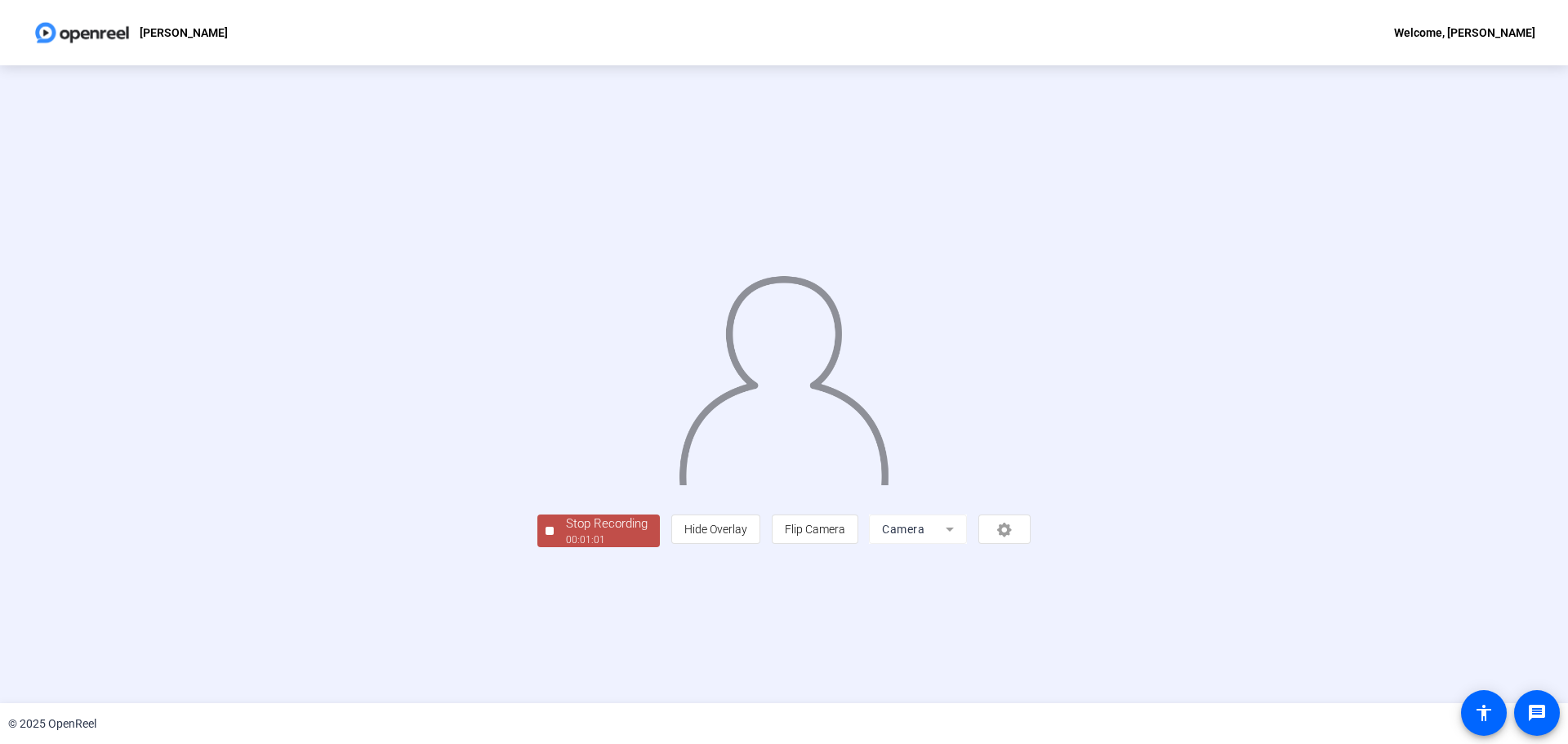
click at [554, 548] on span "Stop Recording 00:01:01" at bounding box center [607, 532] width 107 height 34
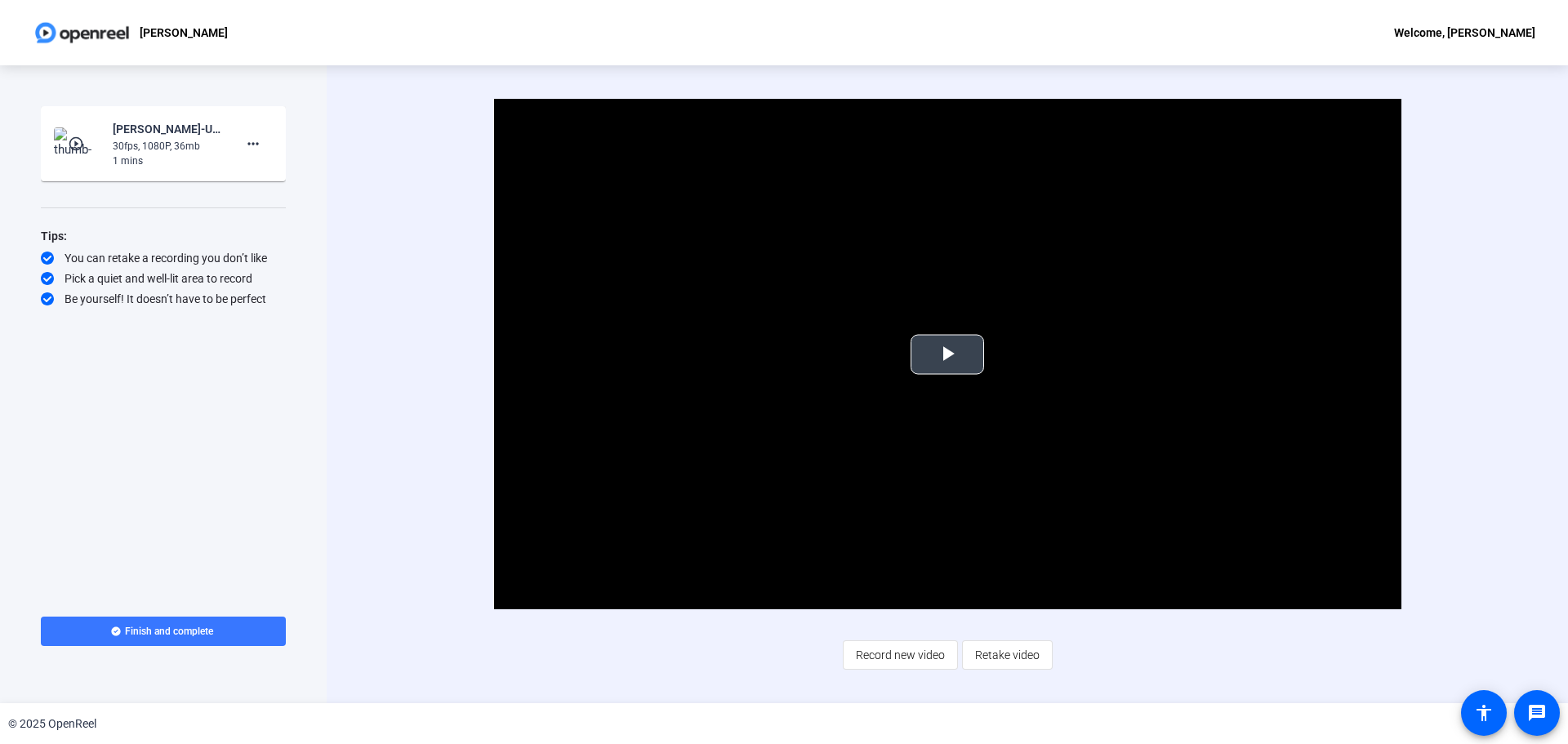
click at [948, 354] on span "Video Player" at bounding box center [948, 354] width 0 height 0
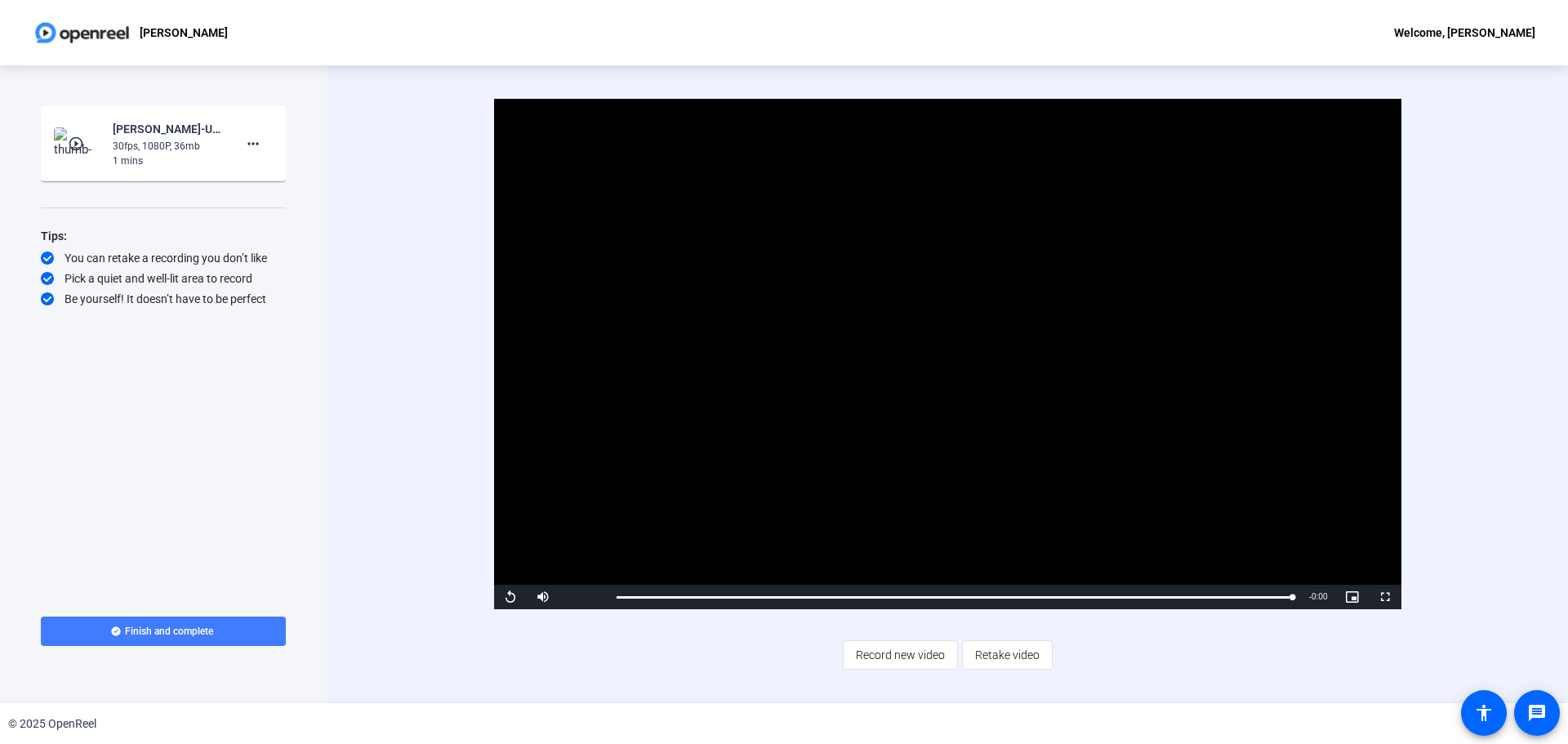
click at [216, 634] on span at bounding box center [163, 632] width 245 height 39
